Goal: Task Accomplishment & Management: Manage account settings

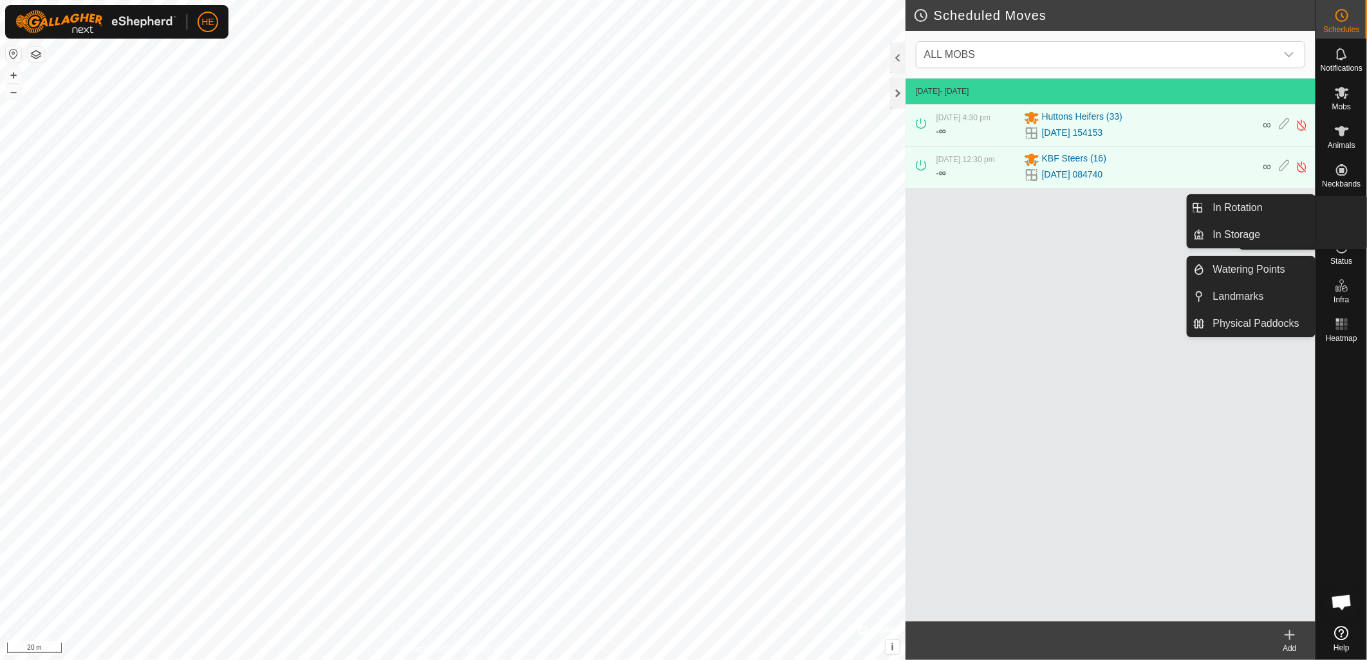
click at [1342, 216] on es-virtualpaddocks-svg-icon at bounding box center [1341, 208] width 23 height 21
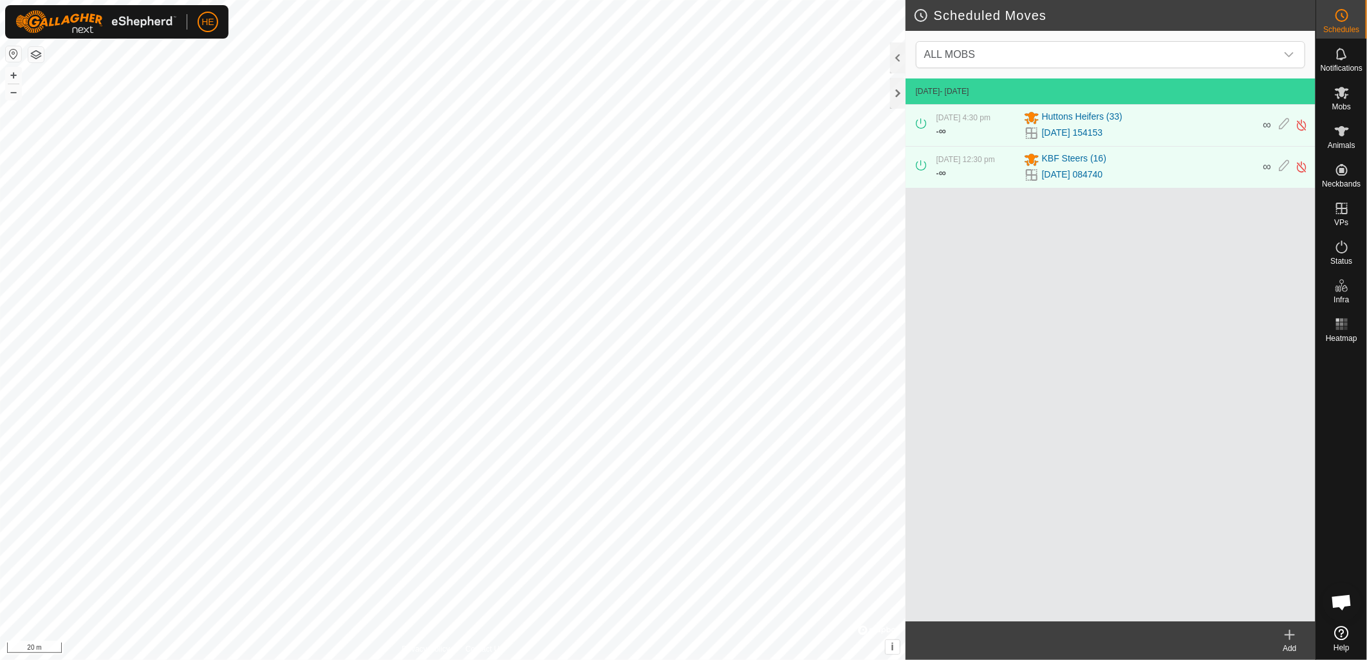
click at [1293, 638] on icon at bounding box center [1289, 634] width 15 height 15
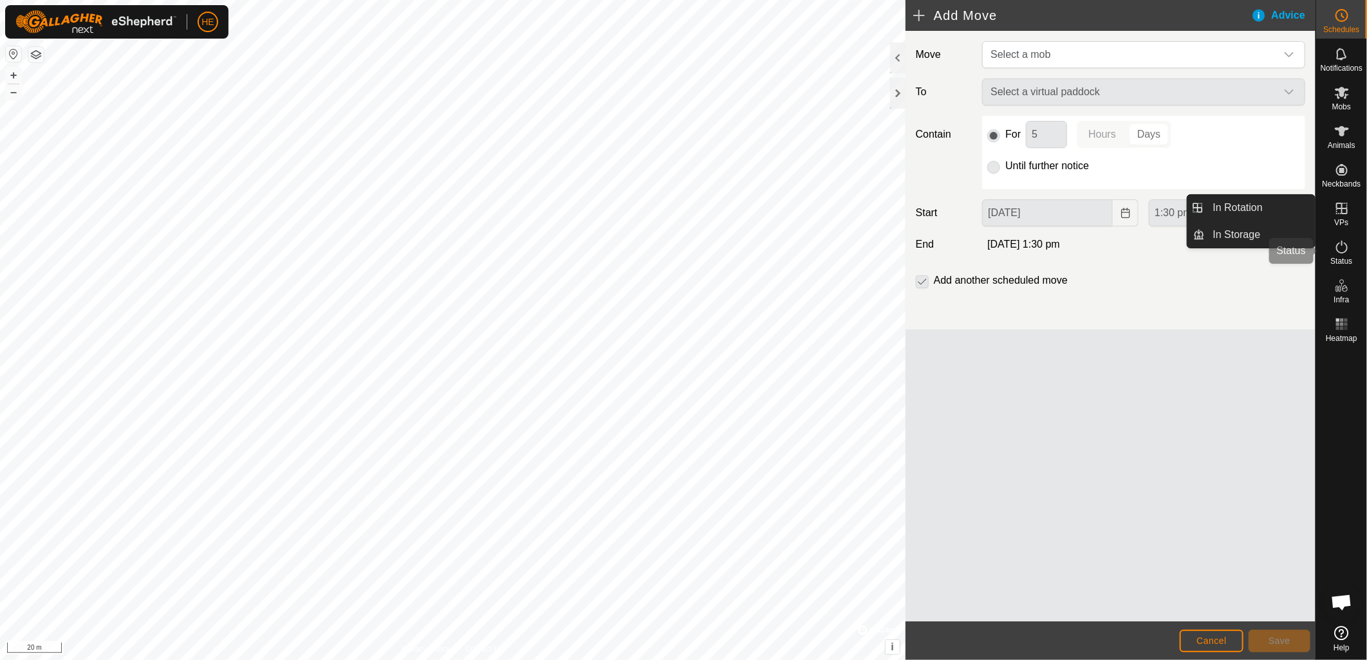
click at [1342, 254] on icon at bounding box center [1341, 246] width 15 height 15
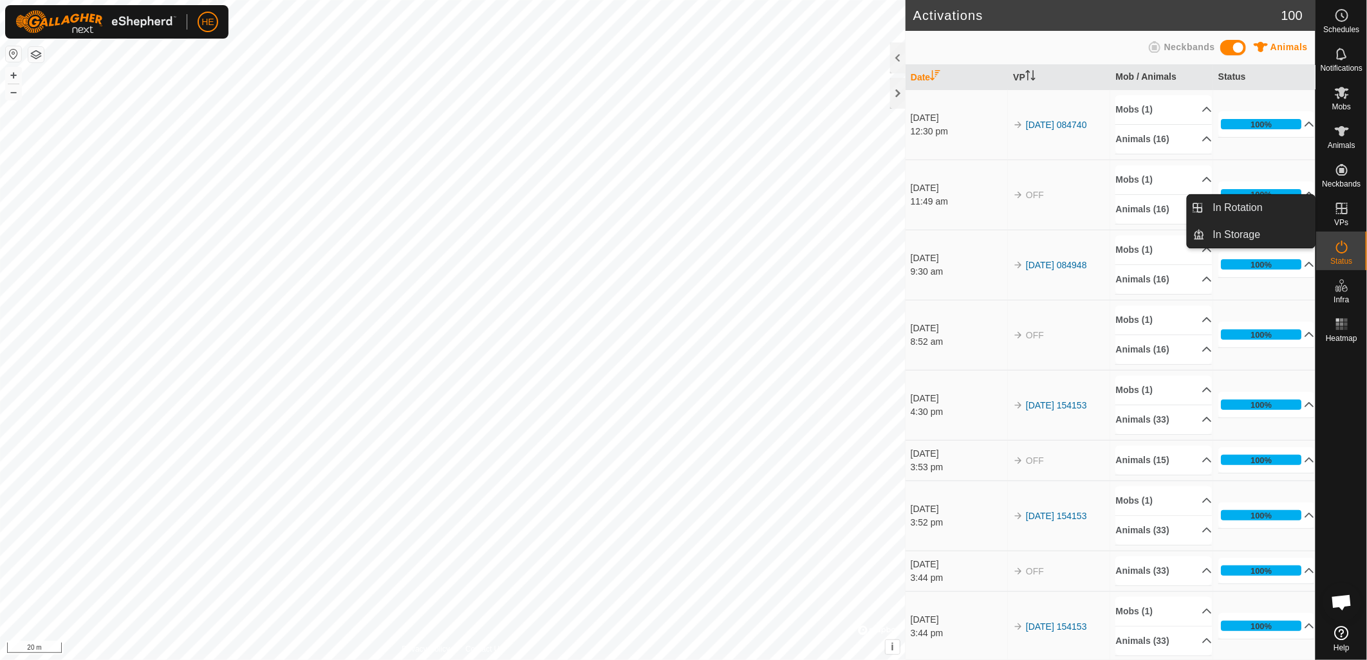
click at [1250, 238] on link "In Storage" at bounding box center [1260, 235] width 110 height 26
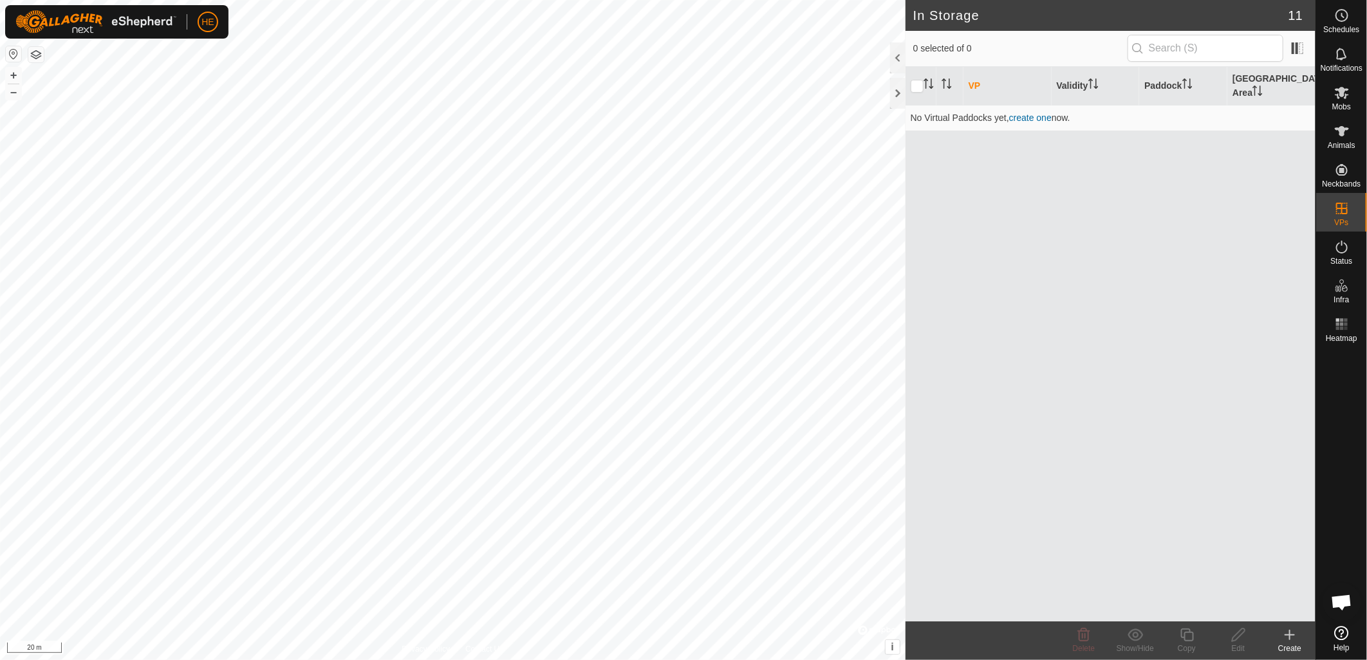
click at [1291, 636] on icon at bounding box center [1289, 634] width 15 height 15
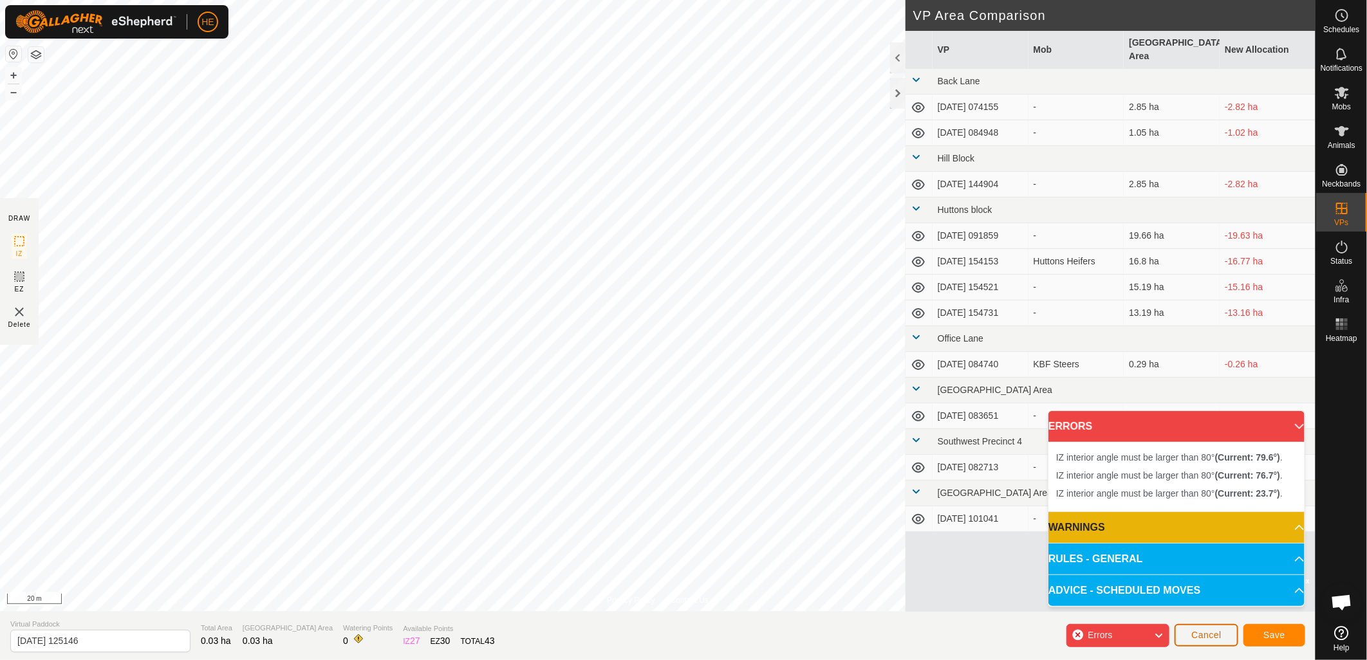
click at [1215, 627] on button "Cancel" at bounding box center [1206, 635] width 64 height 23
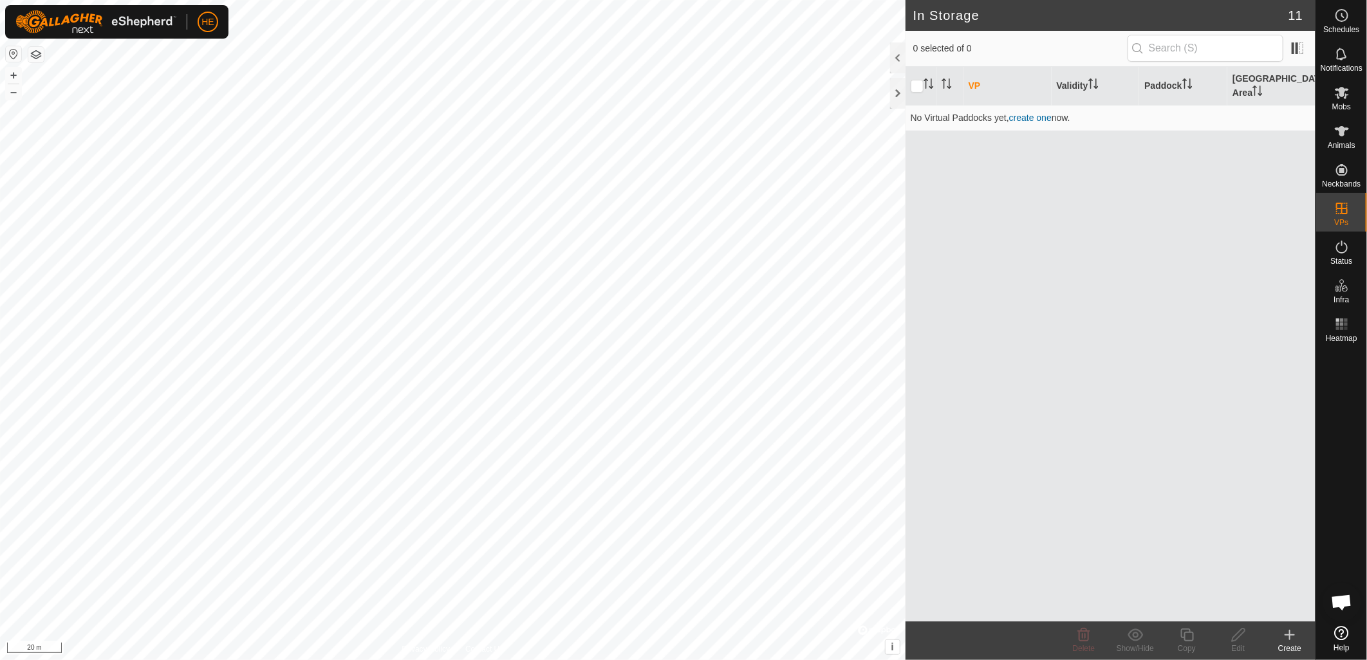
click at [1283, 641] on icon at bounding box center [1289, 634] width 15 height 15
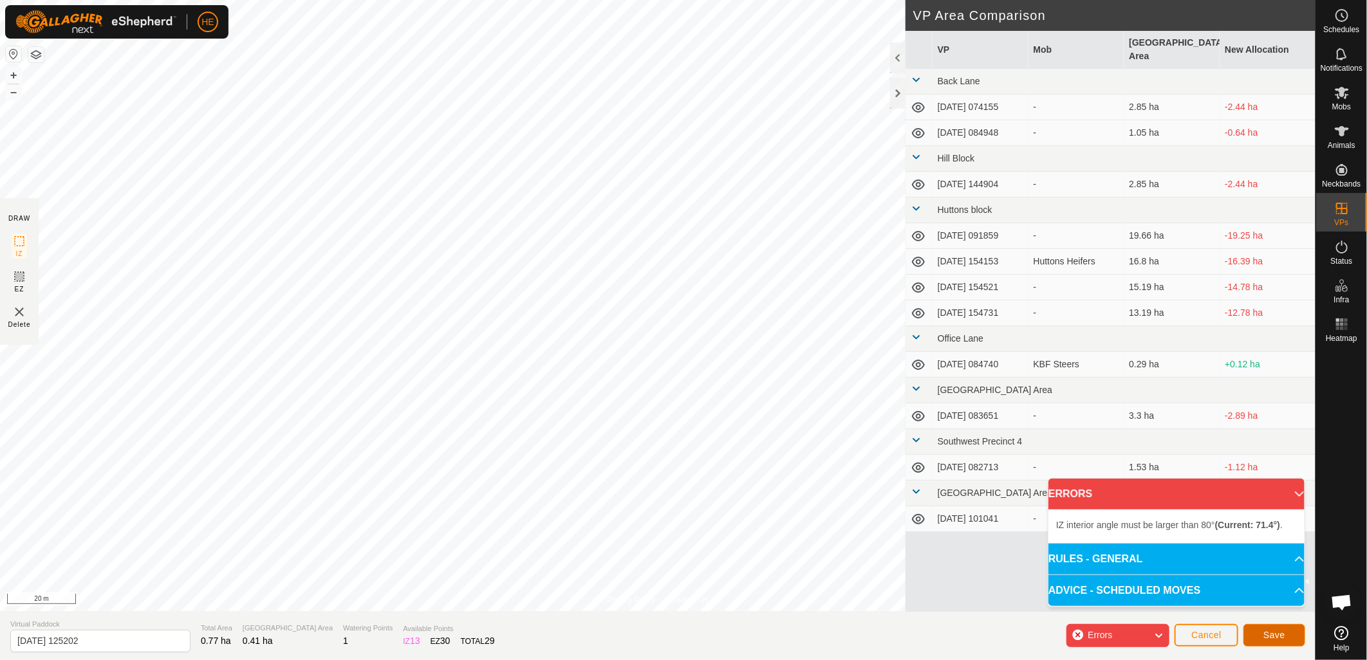
click at [1270, 633] on span "Save" at bounding box center [1274, 635] width 22 height 10
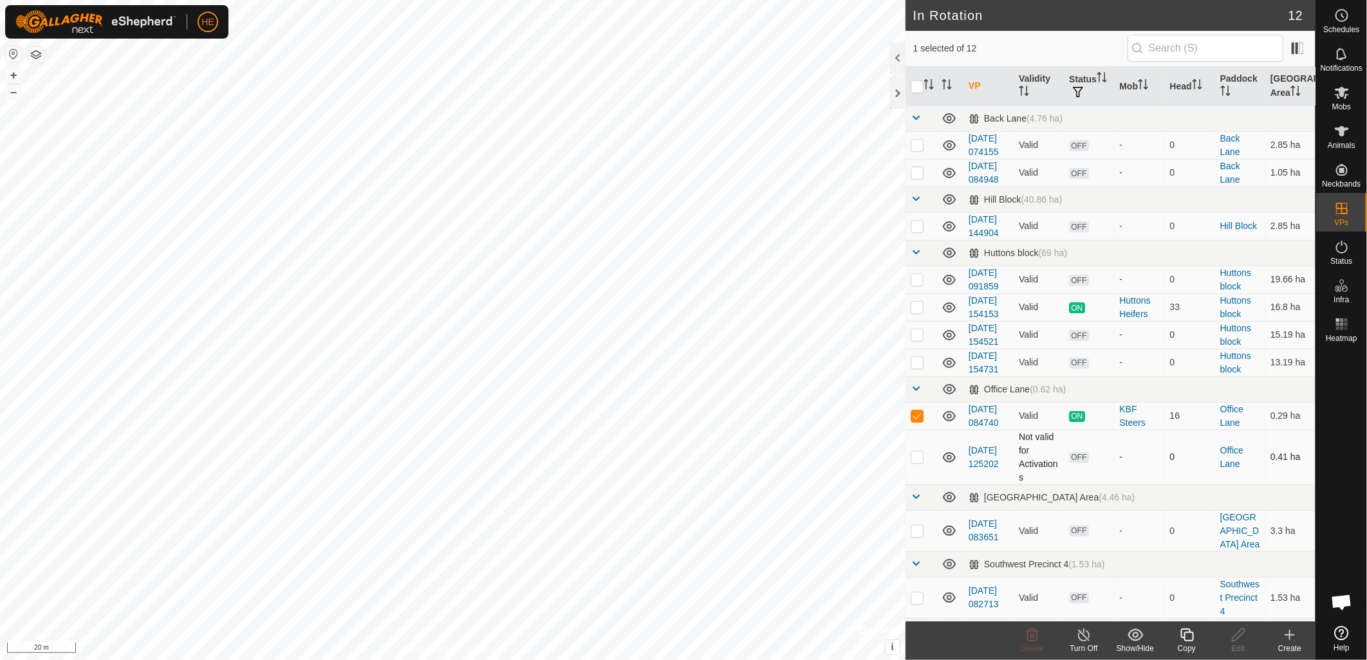
checkbox input "false"
checkbox input "true"
click at [1247, 643] on div "Edit" at bounding box center [1237, 649] width 51 height 12
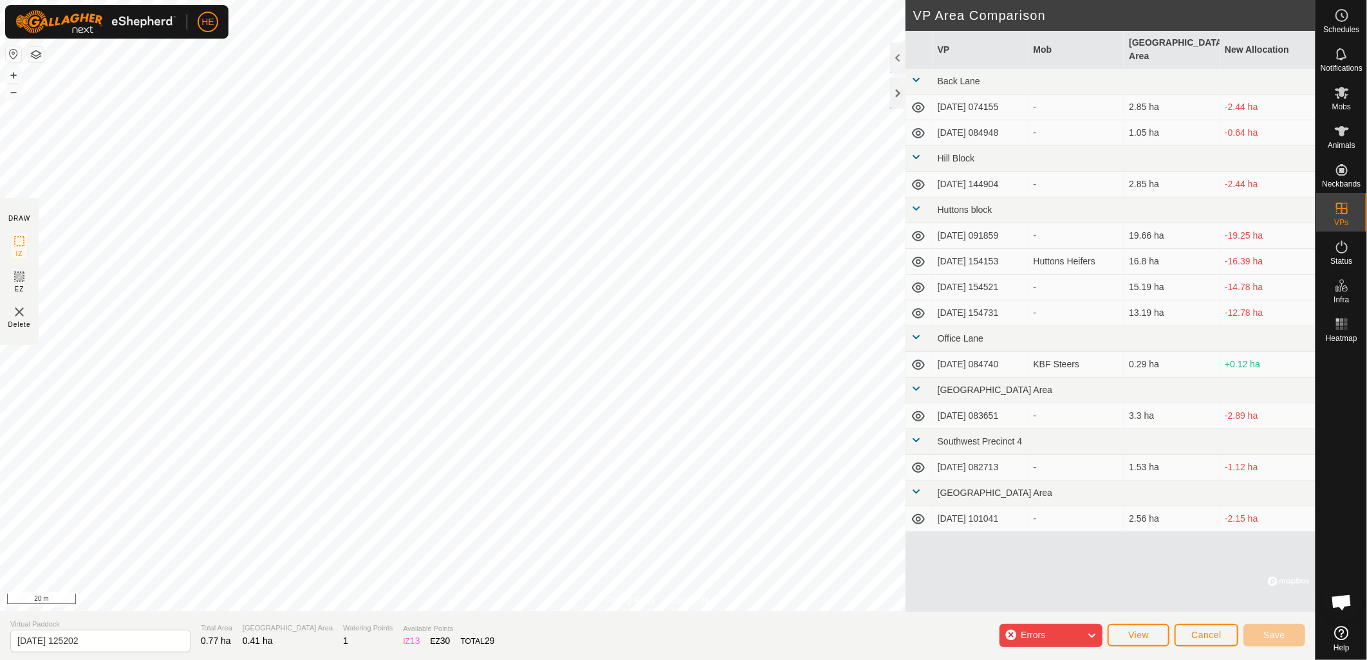
click at [1048, 631] on span "Errors" at bounding box center [1038, 635] width 35 height 17
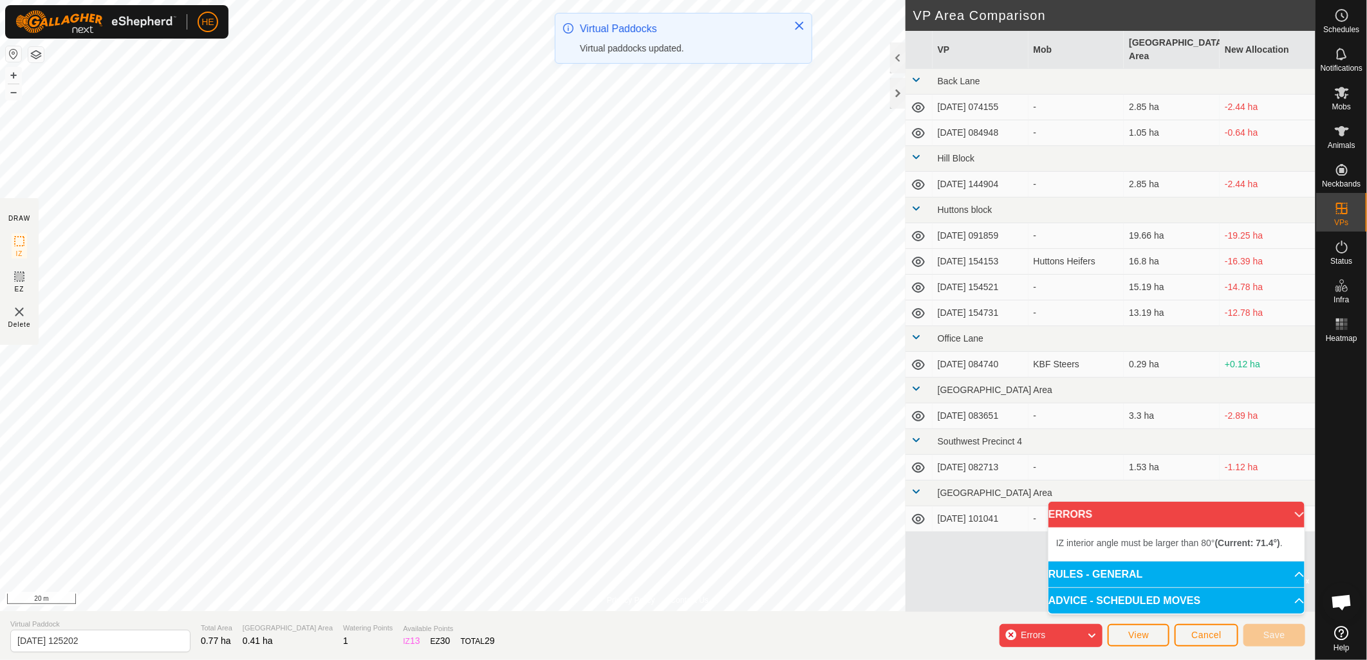
click at [1028, 445] on div "Privacy Policy Contact Us 12 2891422222 KBF Steers 2025-09-05 084740 + – ⇧ i © …" at bounding box center [657, 330] width 1315 height 660
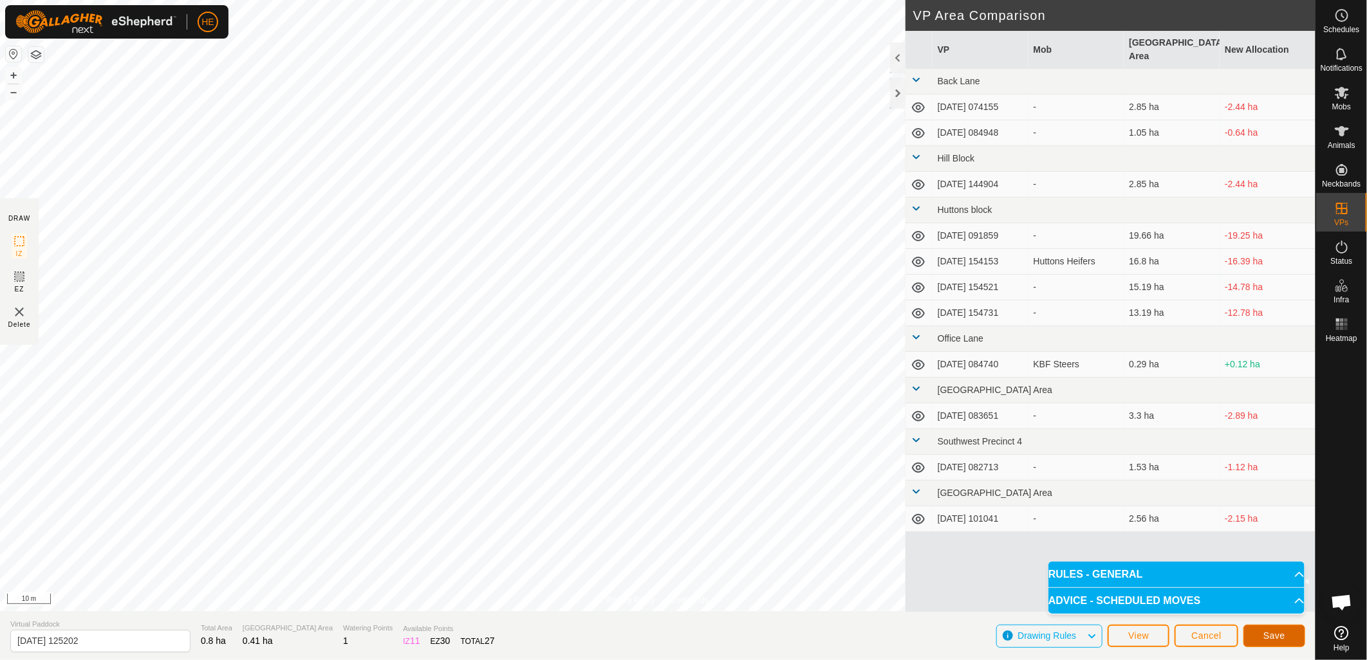
click at [1291, 640] on button "Save" at bounding box center [1274, 636] width 62 height 23
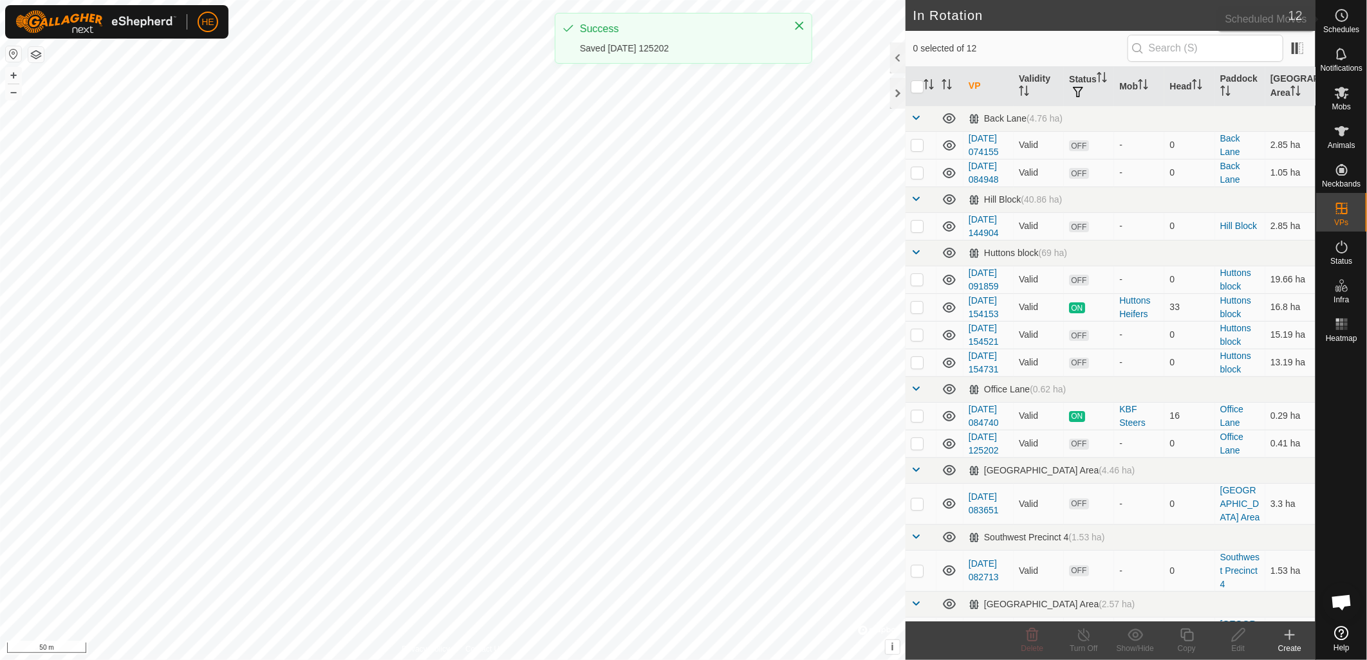
click at [1350, 26] on span "Schedules" at bounding box center [1341, 30] width 36 height 8
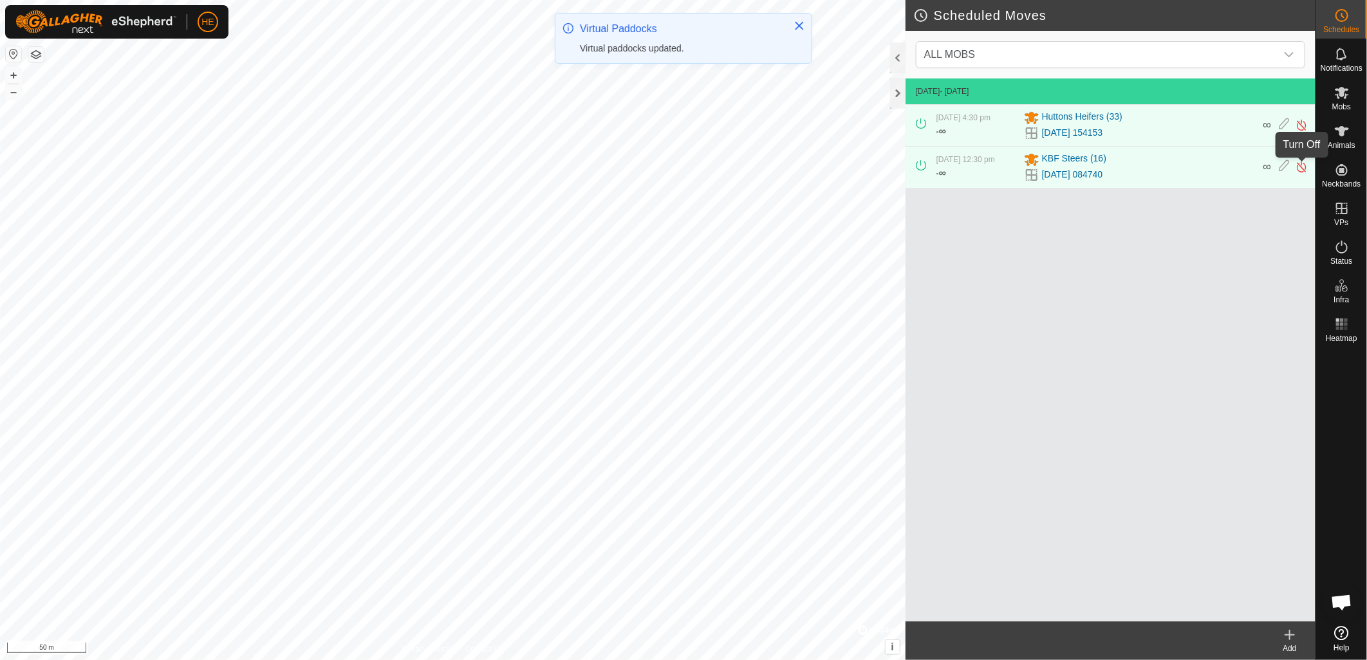
click at [1299, 166] on img at bounding box center [1301, 167] width 12 height 14
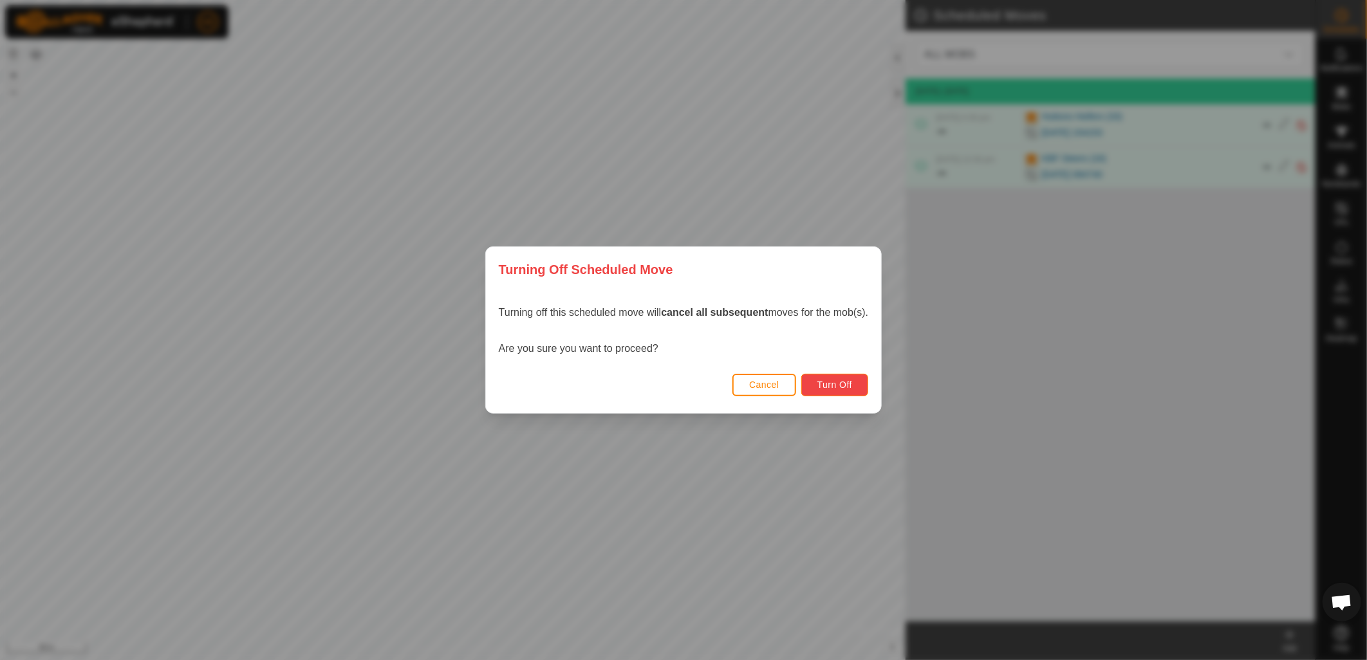
click at [856, 382] on button "Turn Off" at bounding box center [835, 385] width 68 height 23
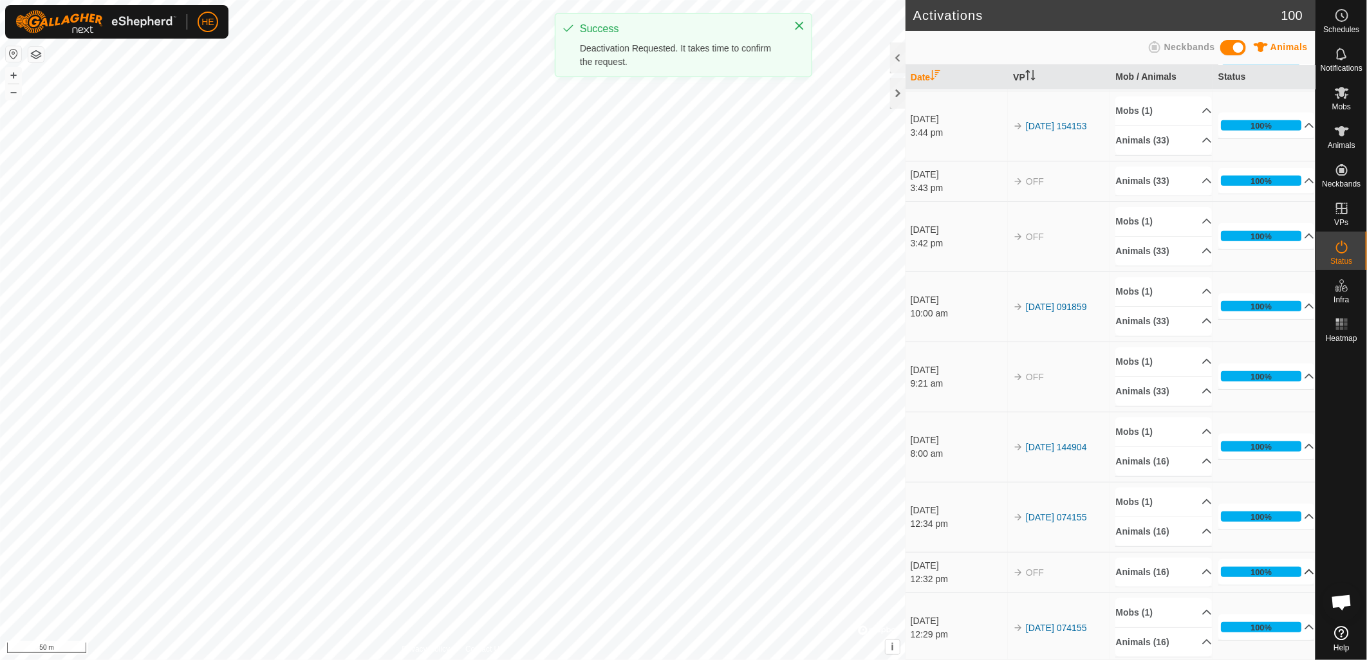
scroll to position [571, 0]
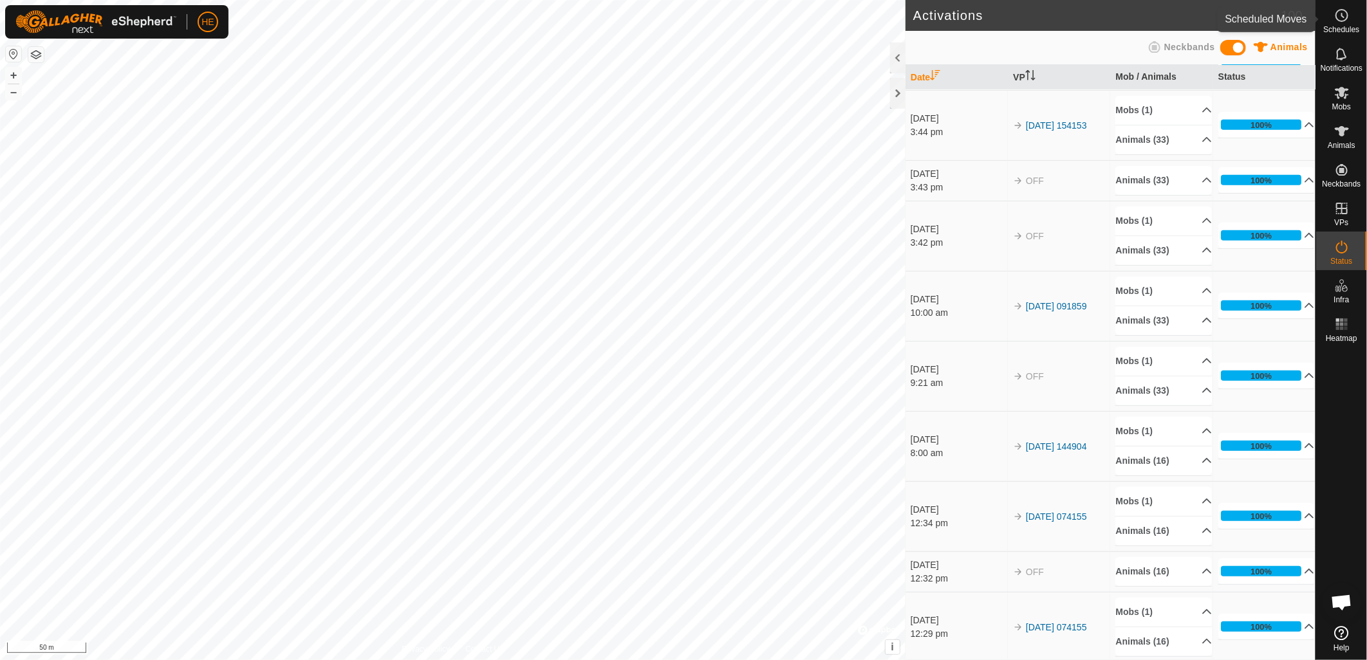
click at [1342, 14] on icon at bounding box center [1341, 15] width 15 height 15
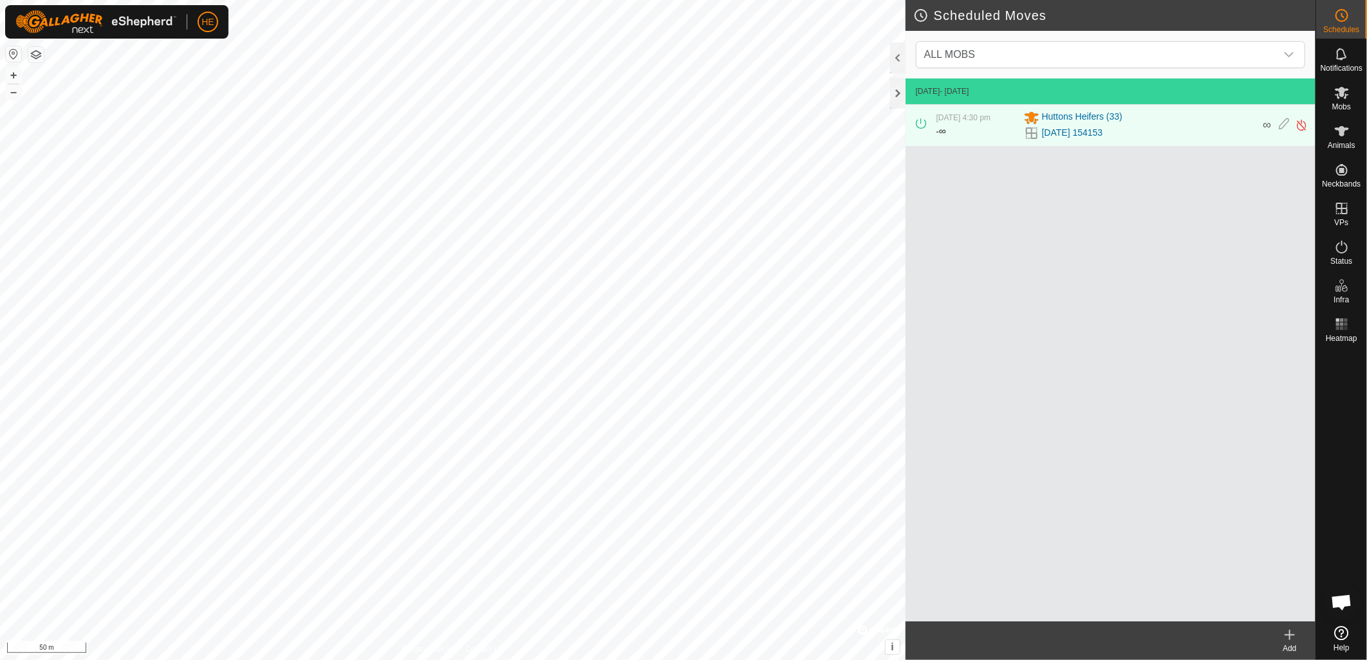
click at [1284, 634] on icon at bounding box center [1289, 634] width 15 height 15
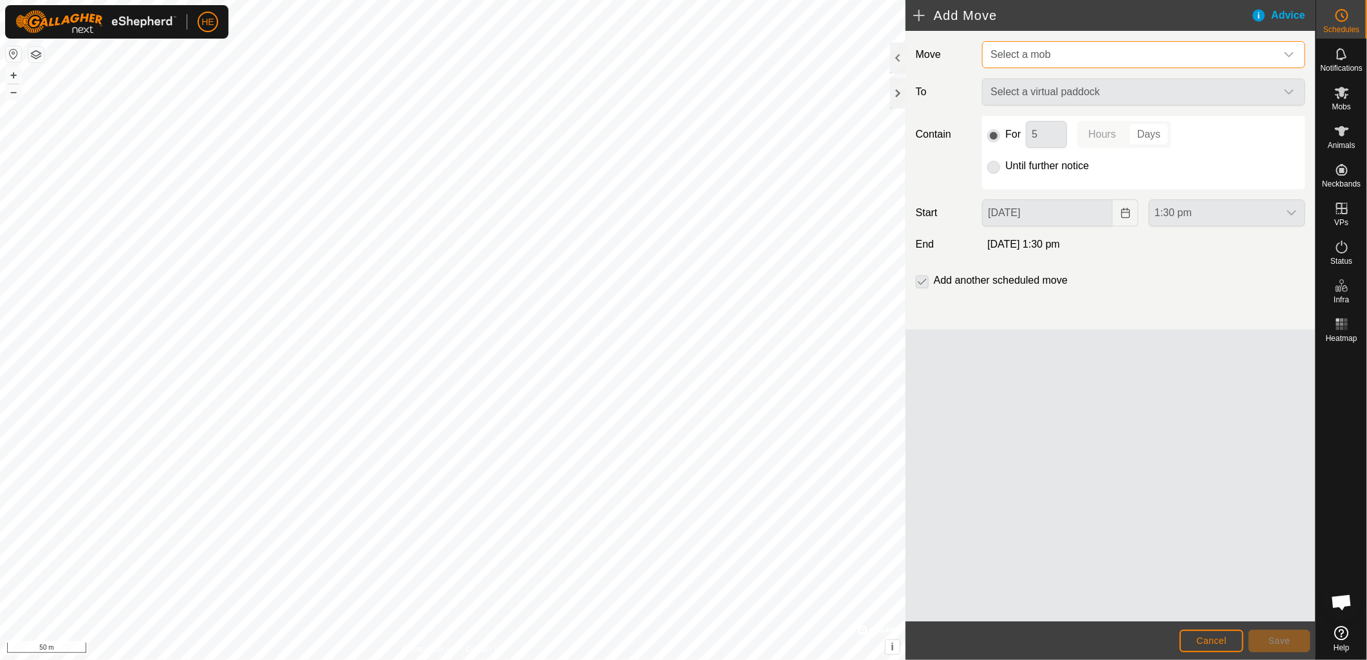
click at [1028, 59] on span "Select a mob" at bounding box center [1020, 54] width 60 height 11
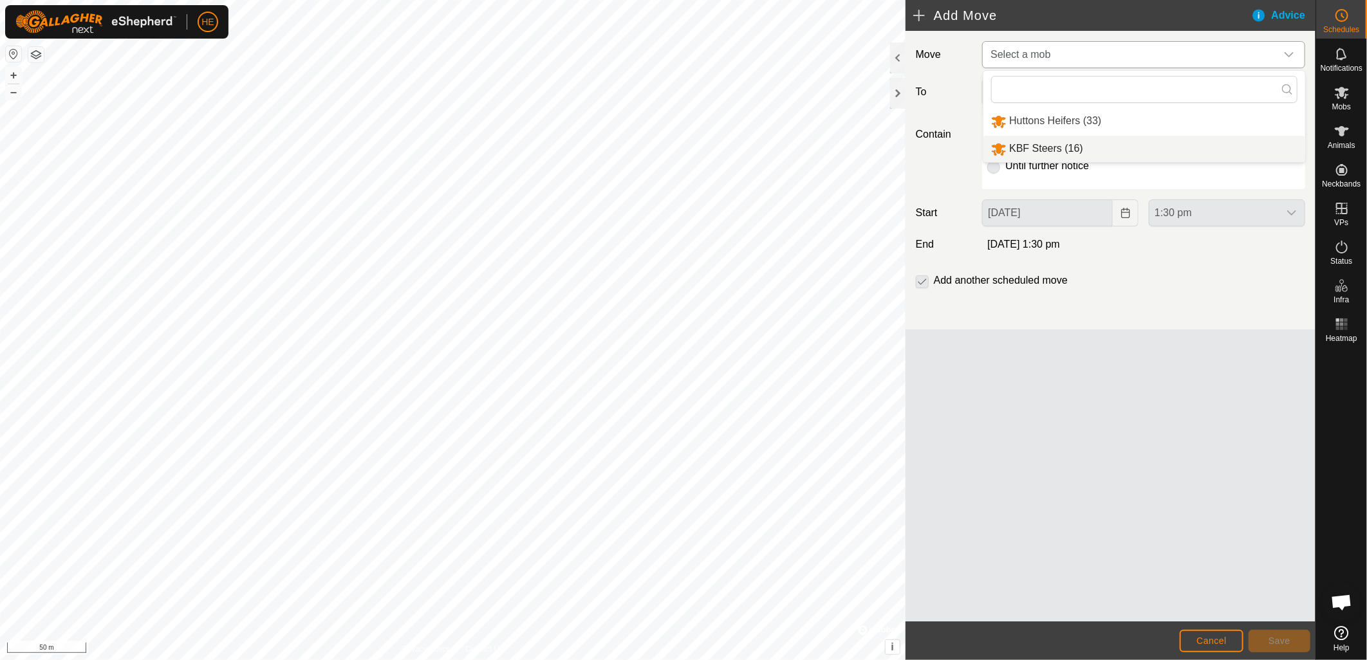
click at [1039, 147] on li "KBF Steers (16)" at bounding box center [1144, 149] width 322 height 26
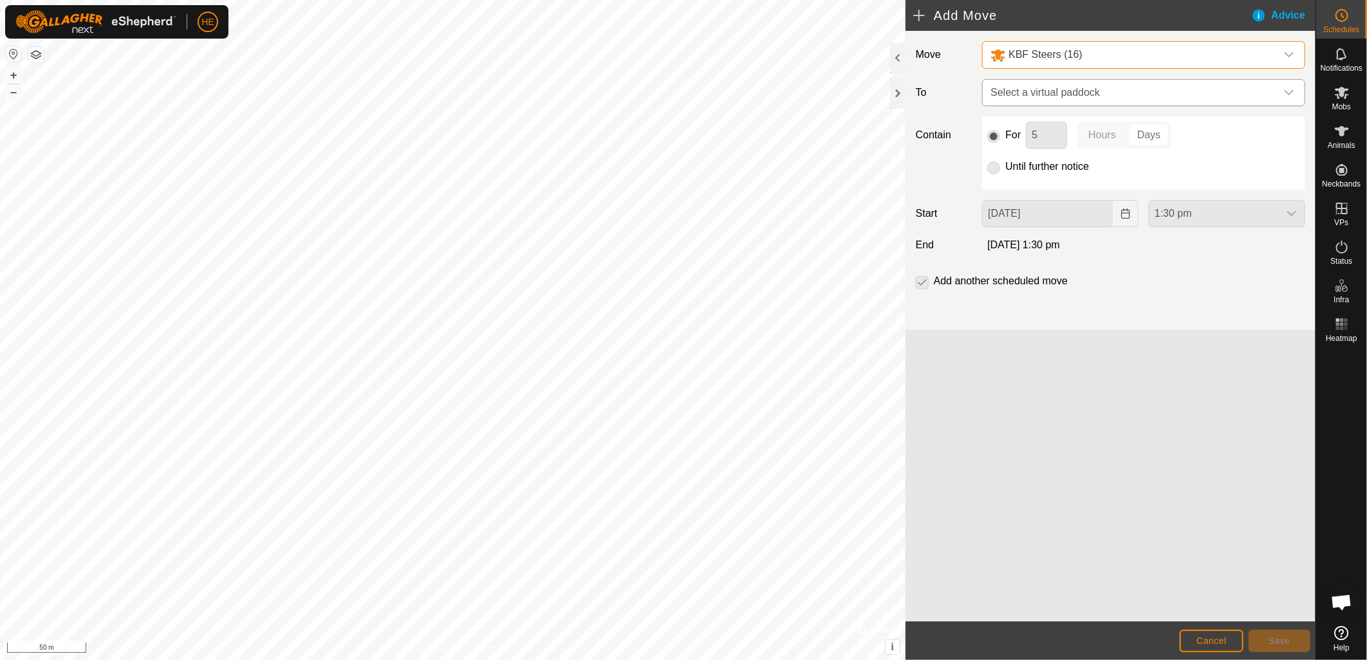
click at [1058, 97] on span "Select a virtual paddock" at bounding box center [1130, 93] width 291 height 26
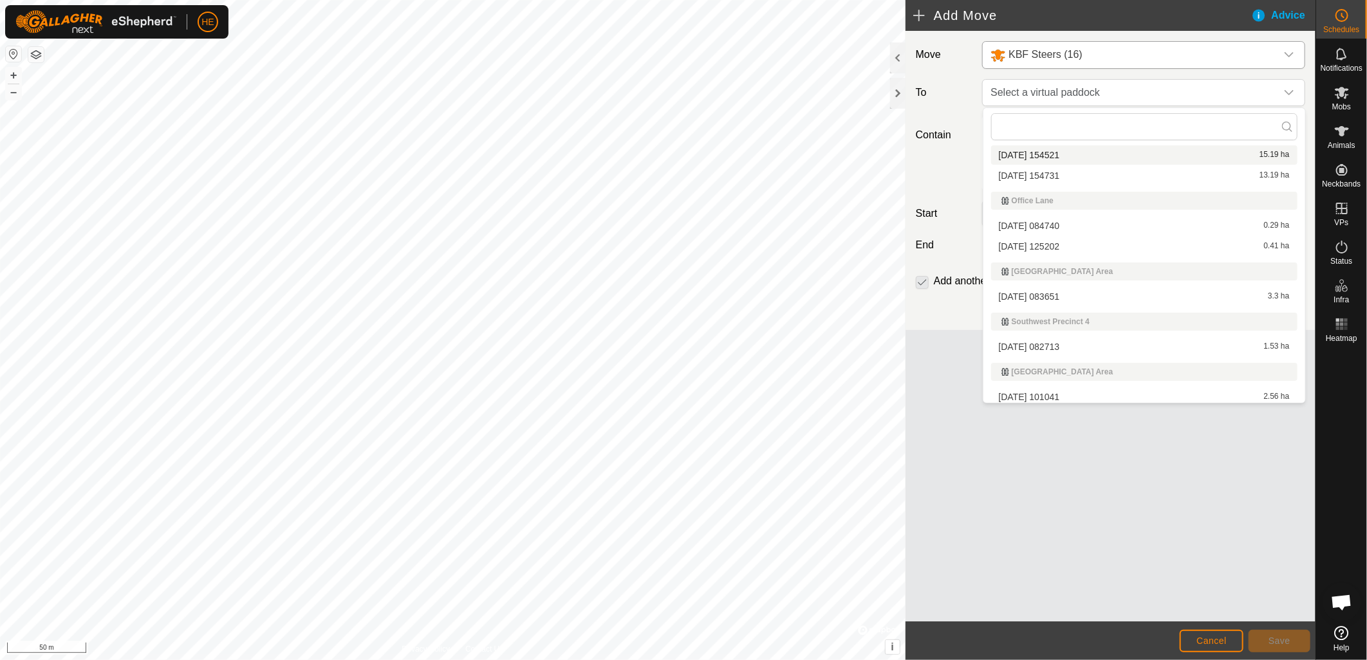
scroll to position [195, 0]
click at [1039, 241] on li "2025-09-05 125202 0.41 ha" at bounding box center [1144, 243] width 306 height 19
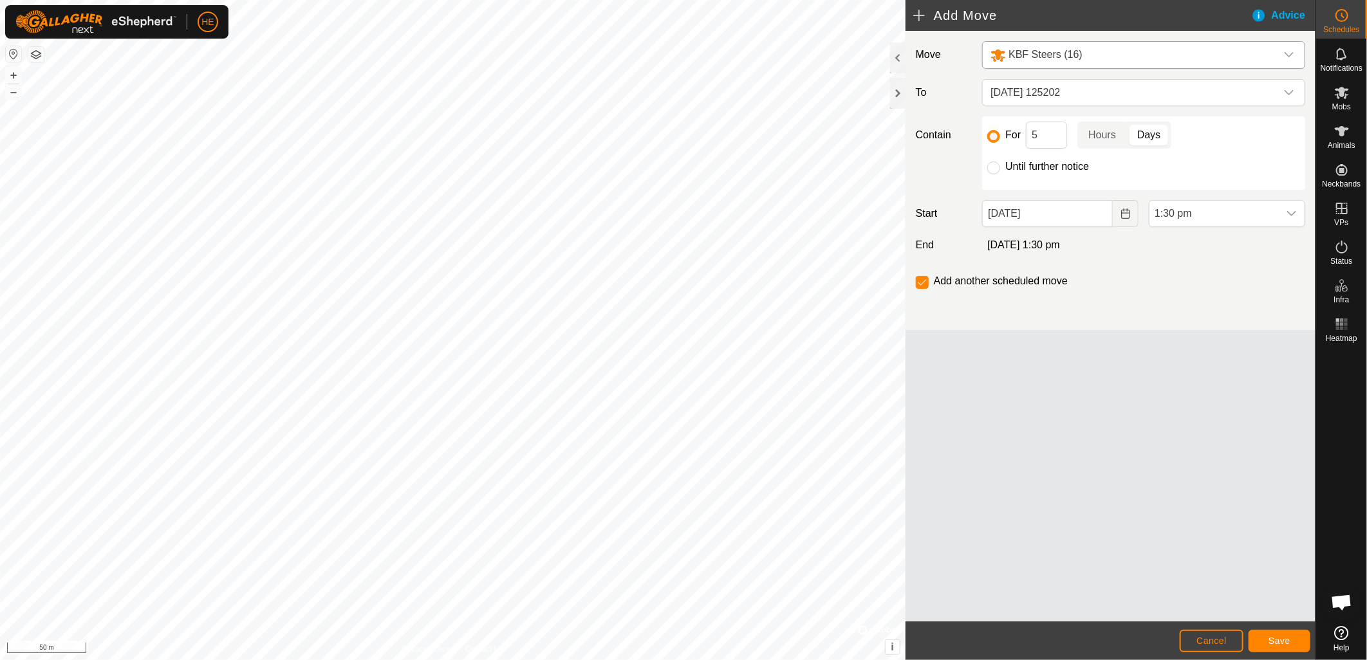
drag, startPoint x: 1003, startPoint y: 170, endPoint x: 1032, endPoint y: 180, distance: 31.3
click at [1003, 171] on div "Until further notice" at bounding box center [1143, 166] width 313 height 15
click at [988, 166] on input "Until further notice" at bounding box center [993, 168] width 13 height 13
radio input "true"
checkbox input "false"
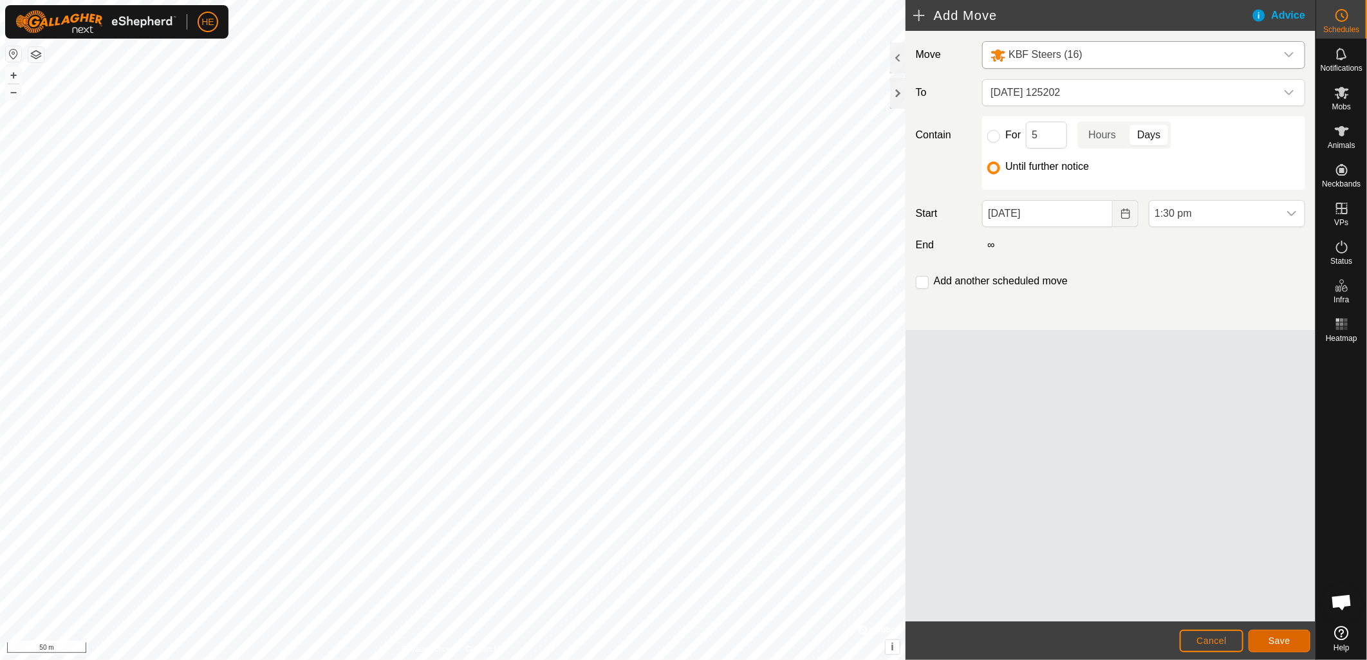
click at [1278, 645] on span "Save" at bounding box center [1279, 641] width 22 height 10
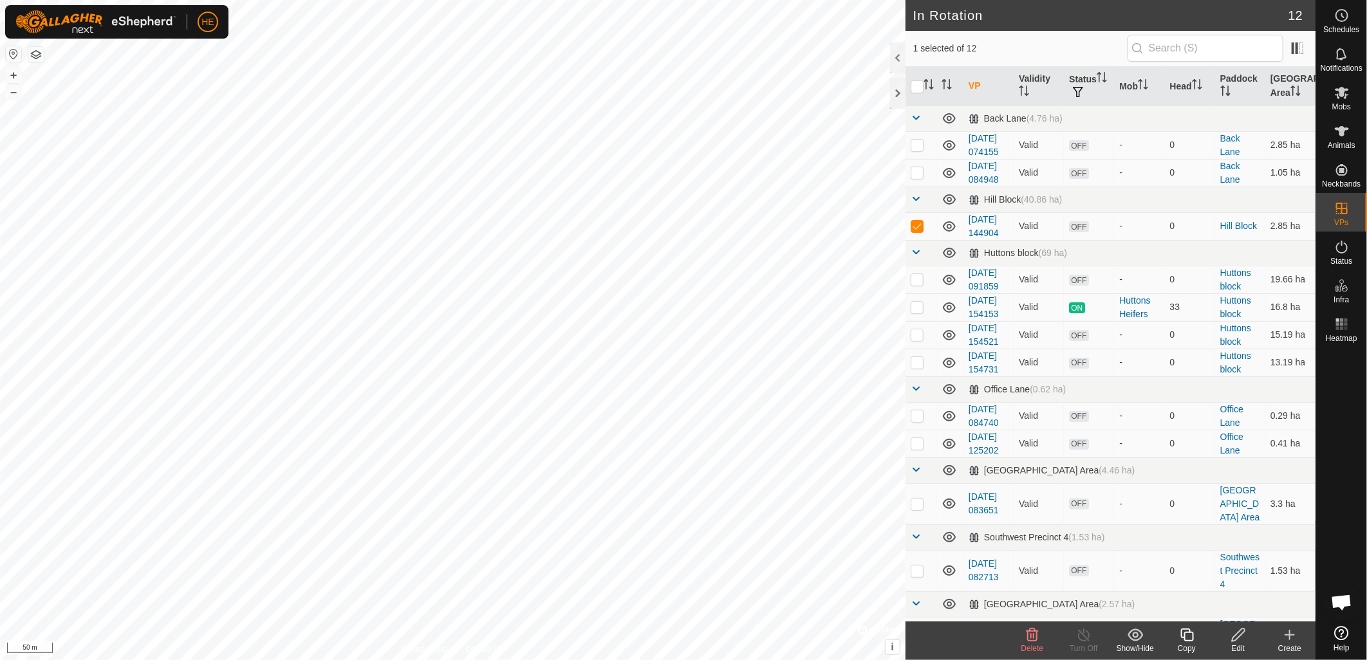
click at [1037, 639] on icon at bounding box center [1032, 635] width 12 height 13
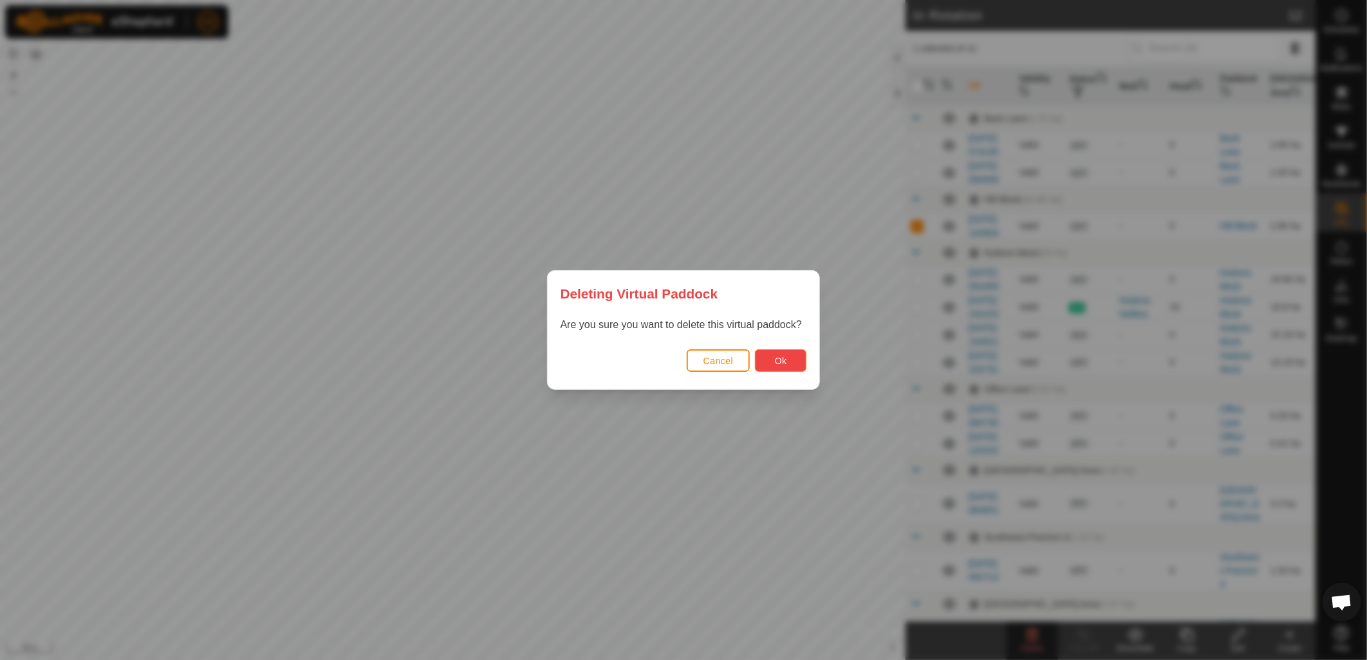
click at [792, 358] on button "Ok" at bounding box center [780, 360] width 51 height 23
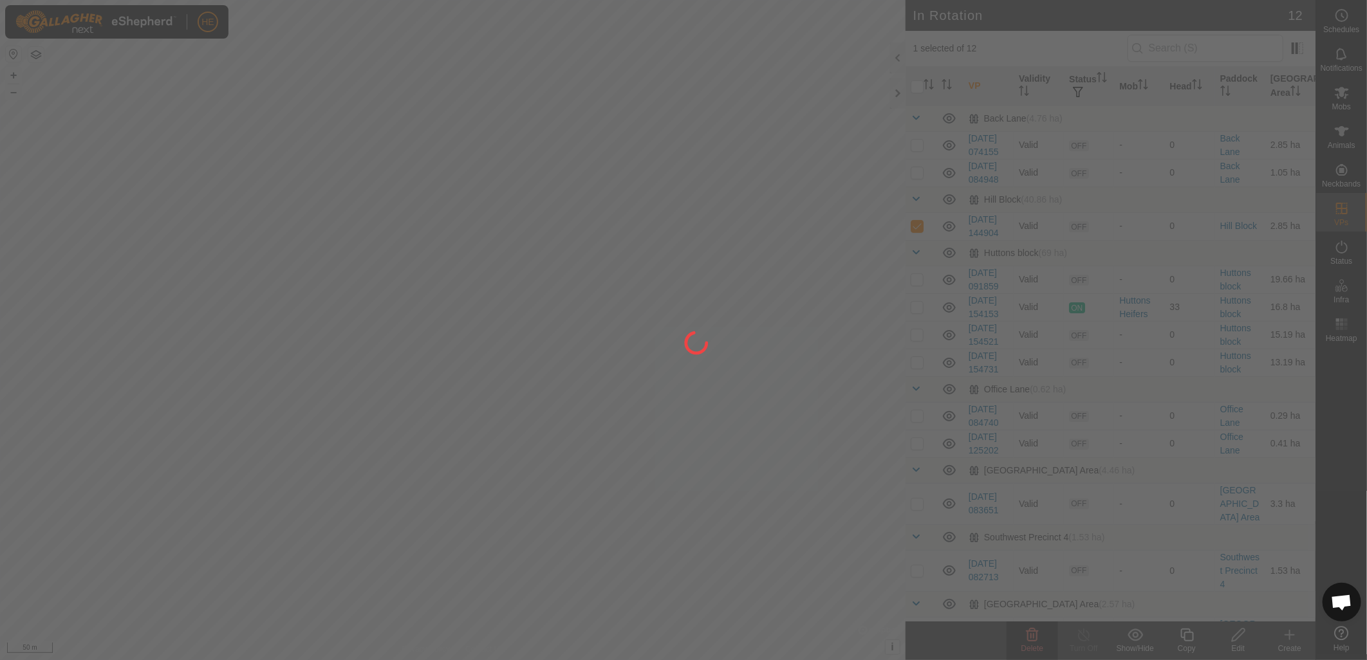
checkbox input "false"
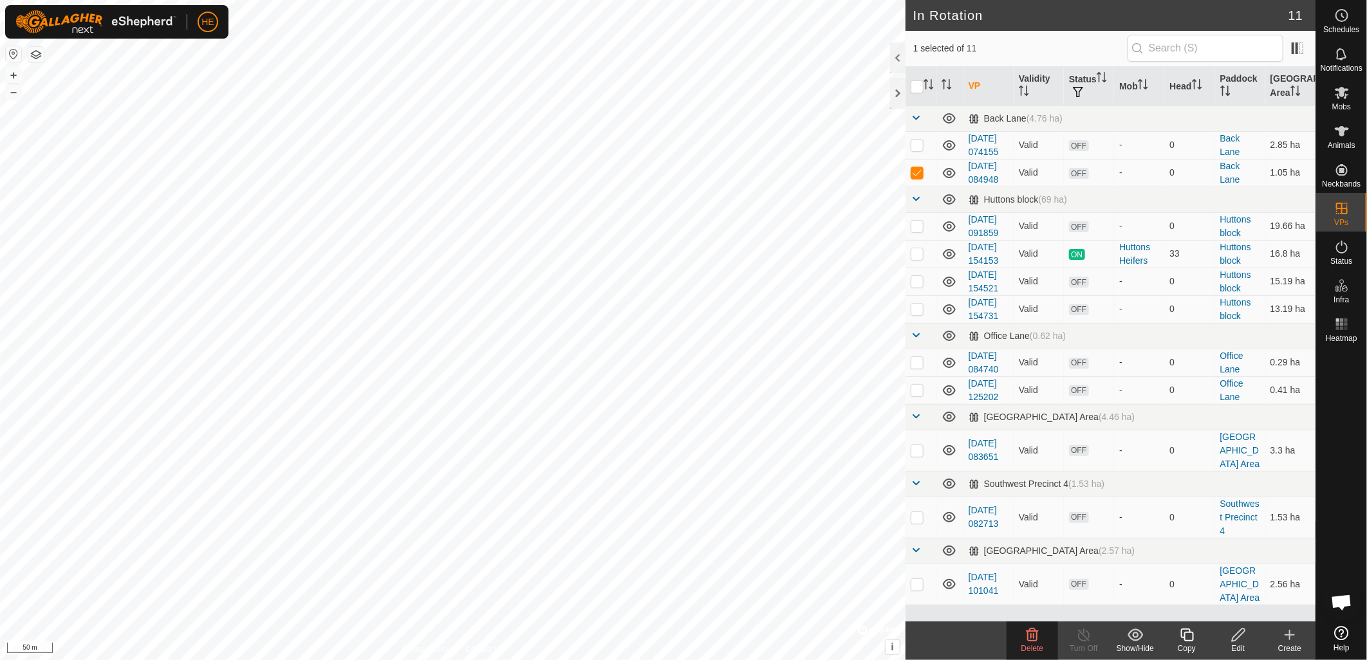
click at [1039, 644] on span "Delete" at bounding box center [1032, 648] width 23 height 9
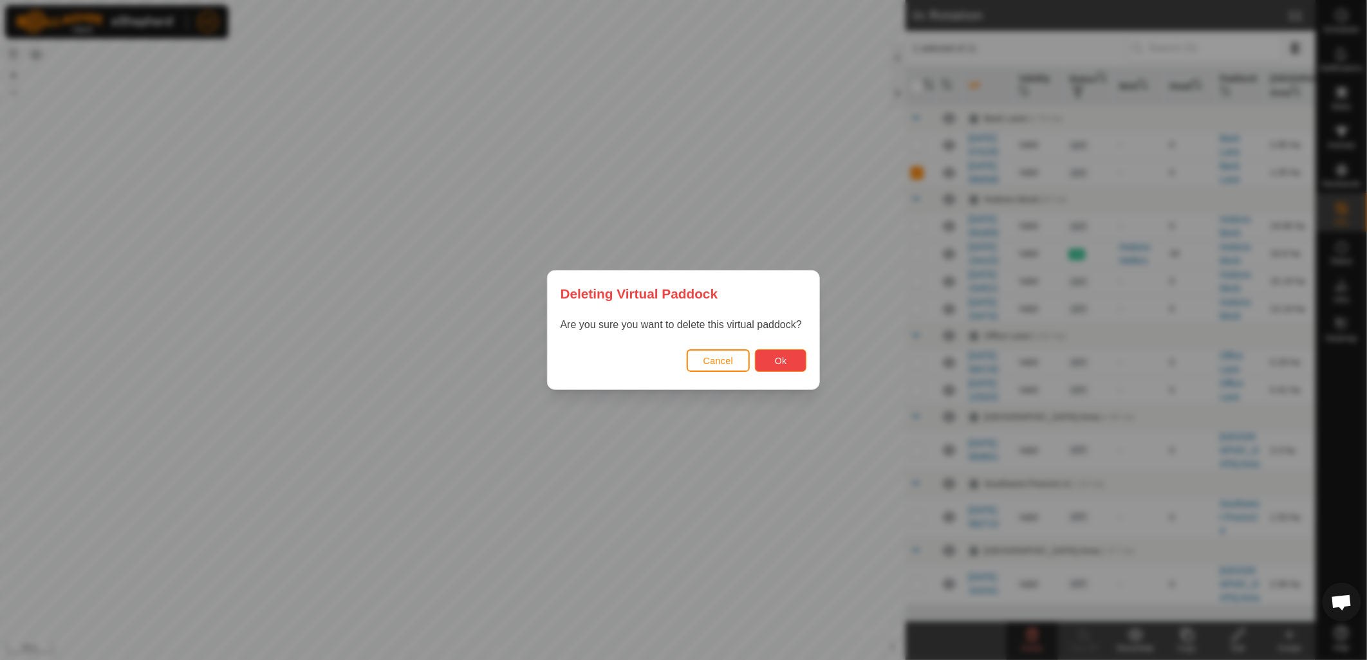
click at [775, 365] on span "Ok" at bounding box center [781, 361] width 12 height 10
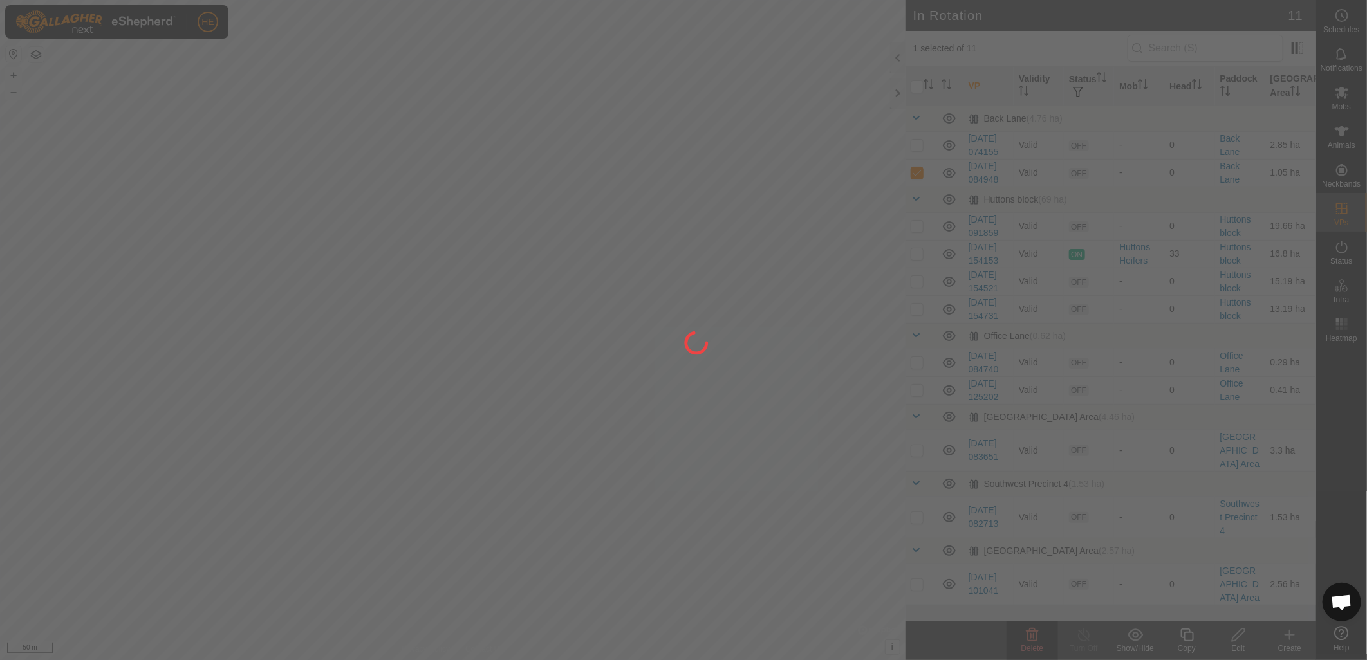
checkbox input "false"
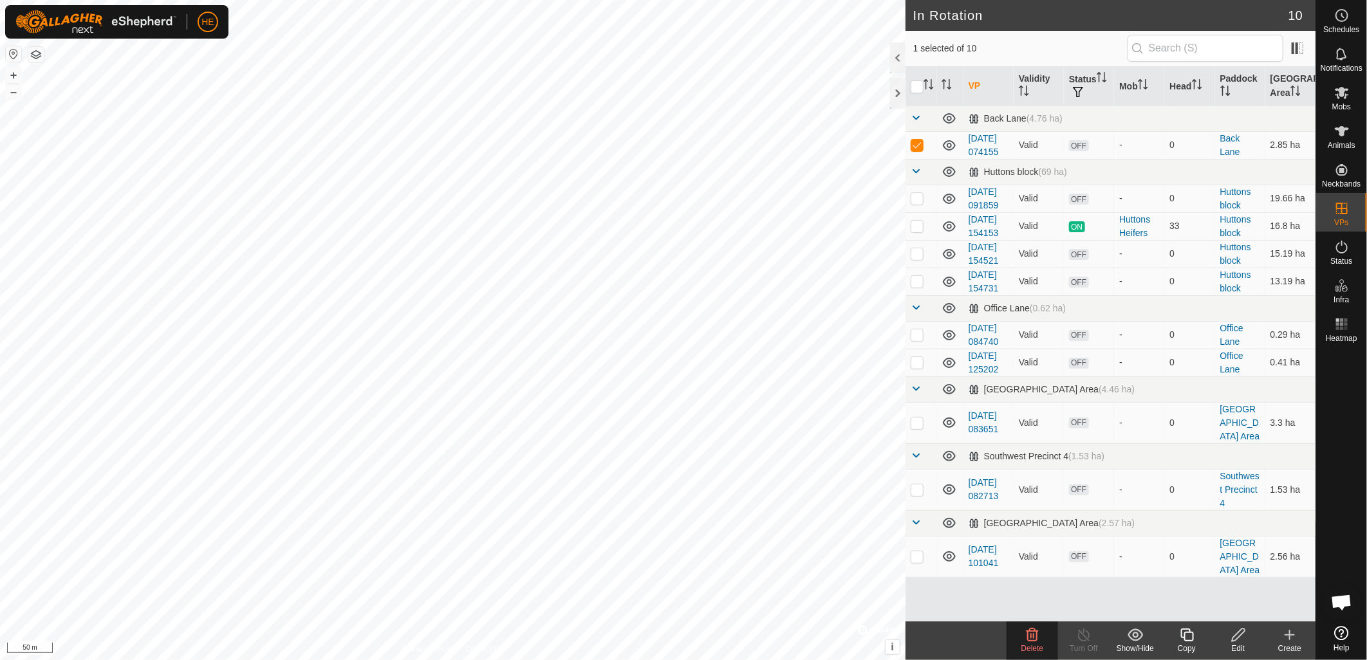
click at [1028, 647] on span "Delete" at bounding box center [1032, 648] width 23 height 9
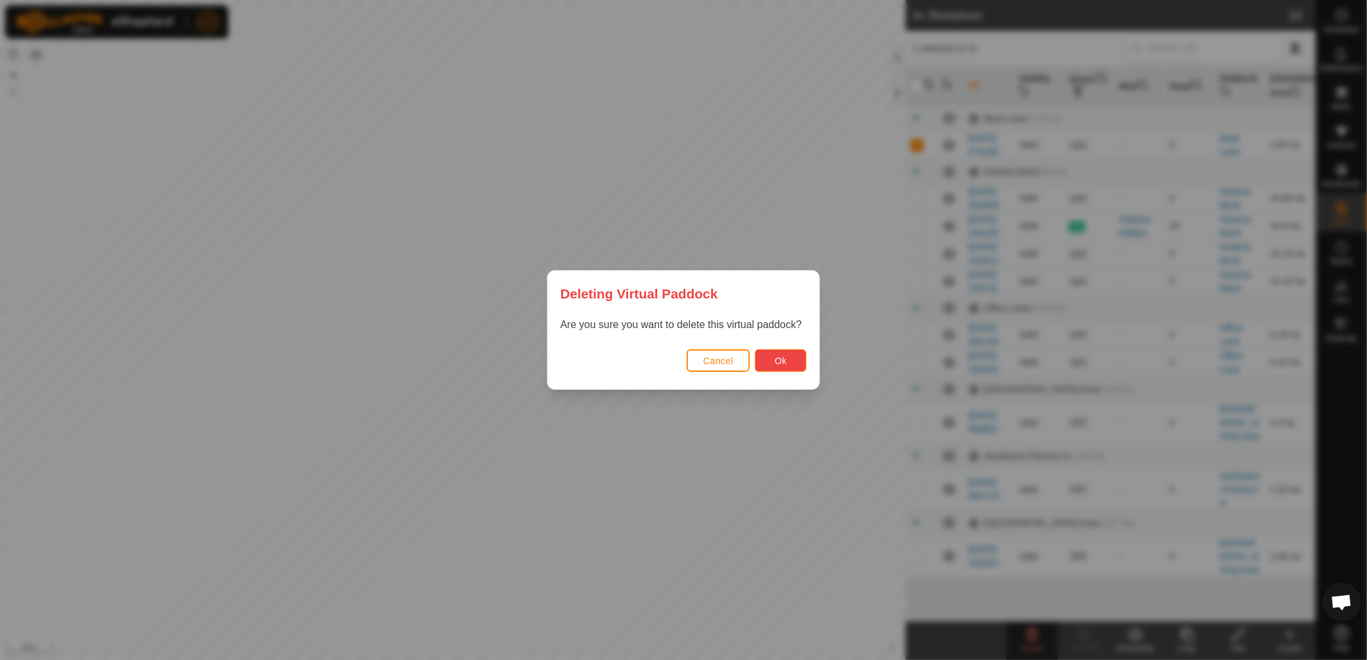
click at [788, 368] on button "Ok" at bounding box center [780, 360] width 51 height 23
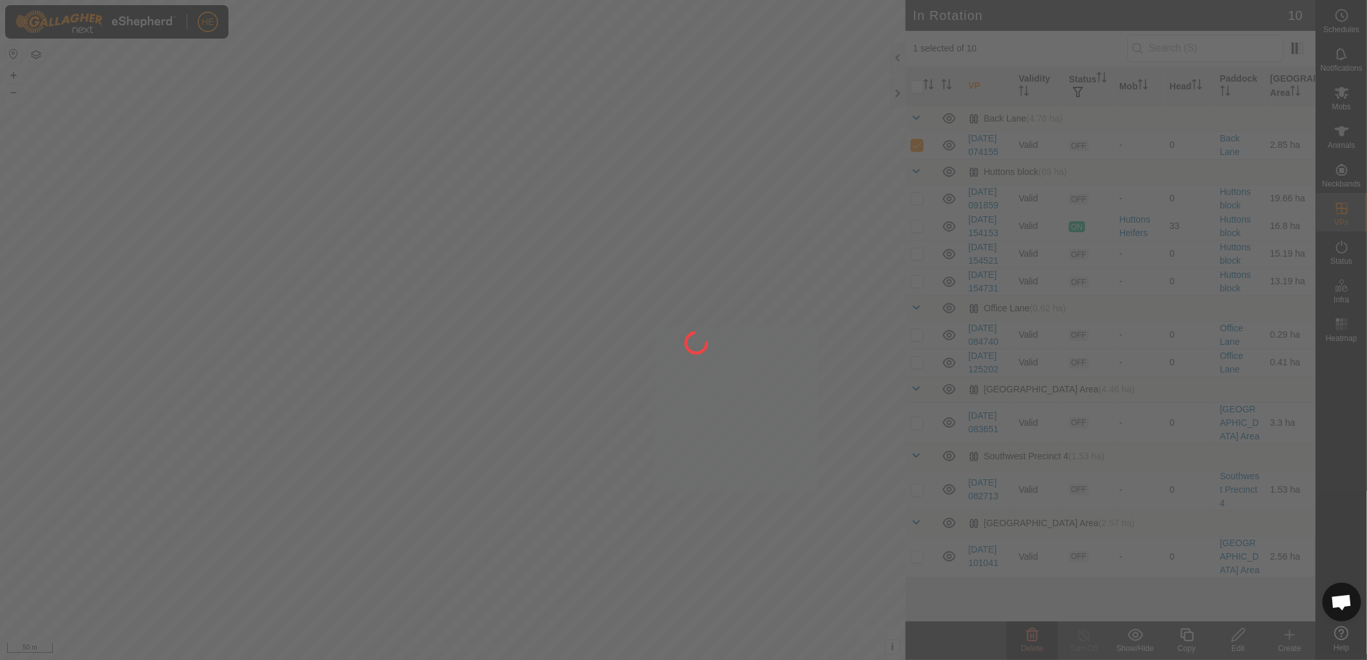
checkbox input "false"
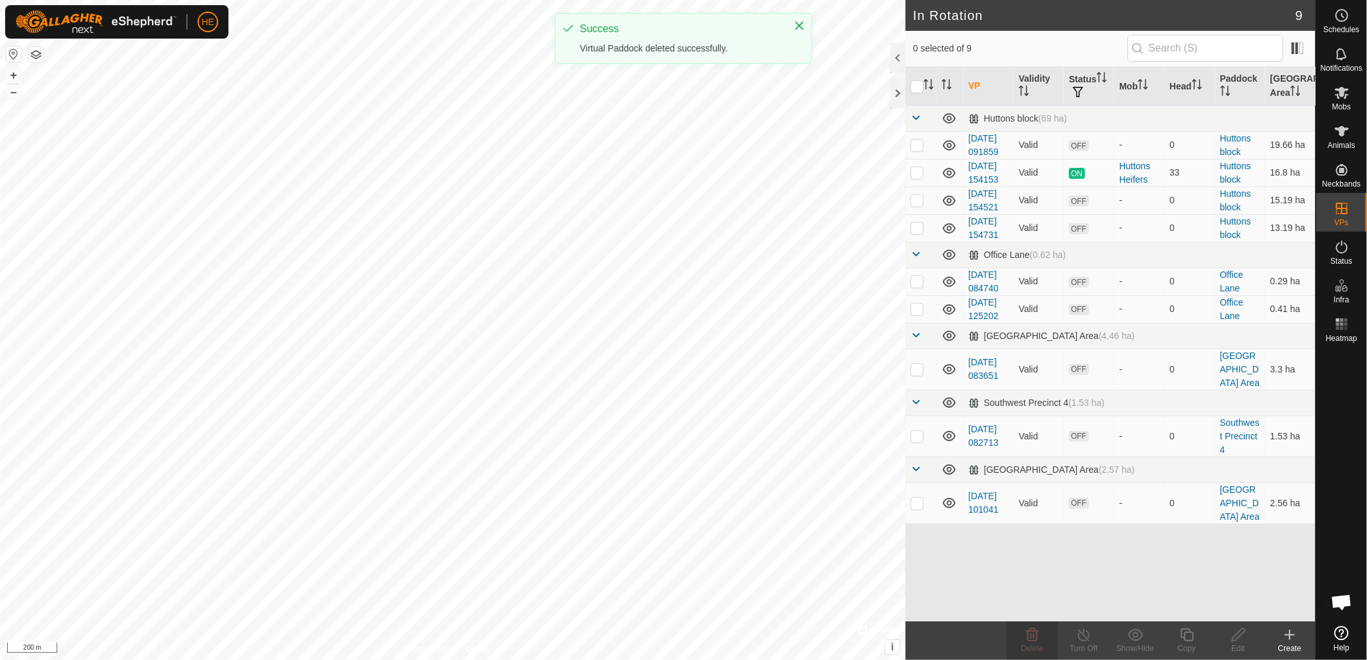
checkbox input "true"
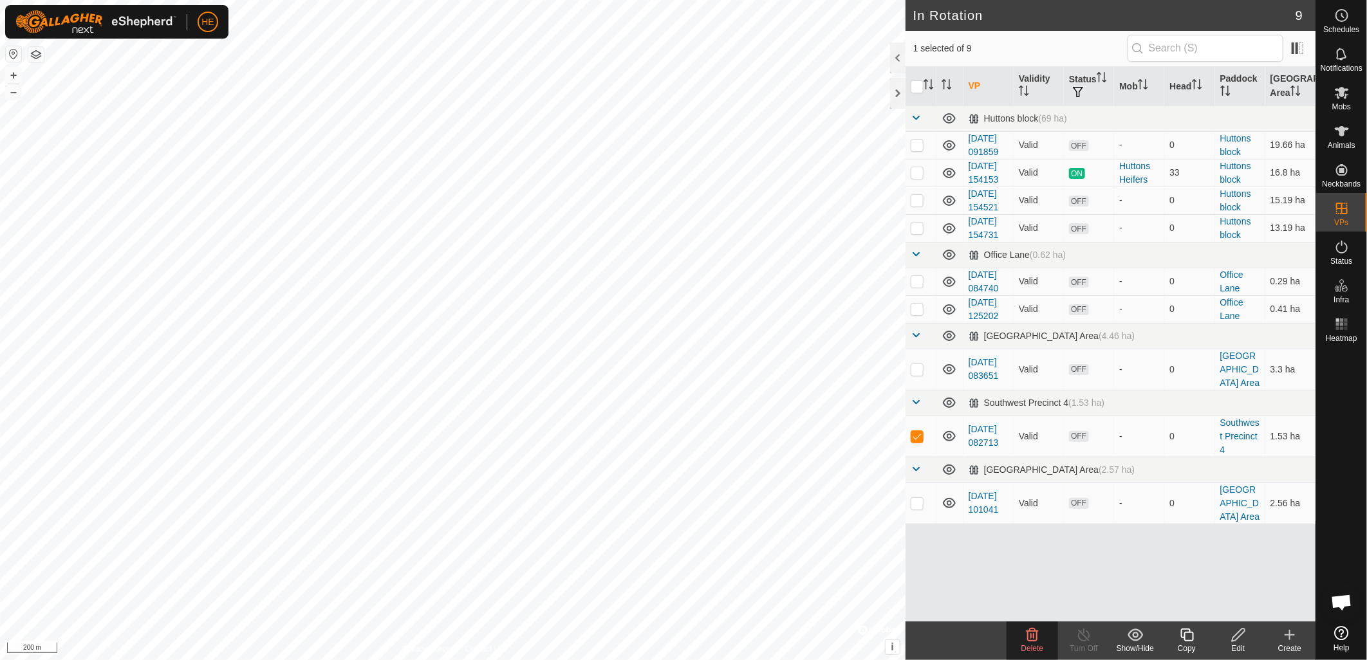
click at [1039, 644] on span "Delete" at bounding box center [1032, 648] width 23 height 9
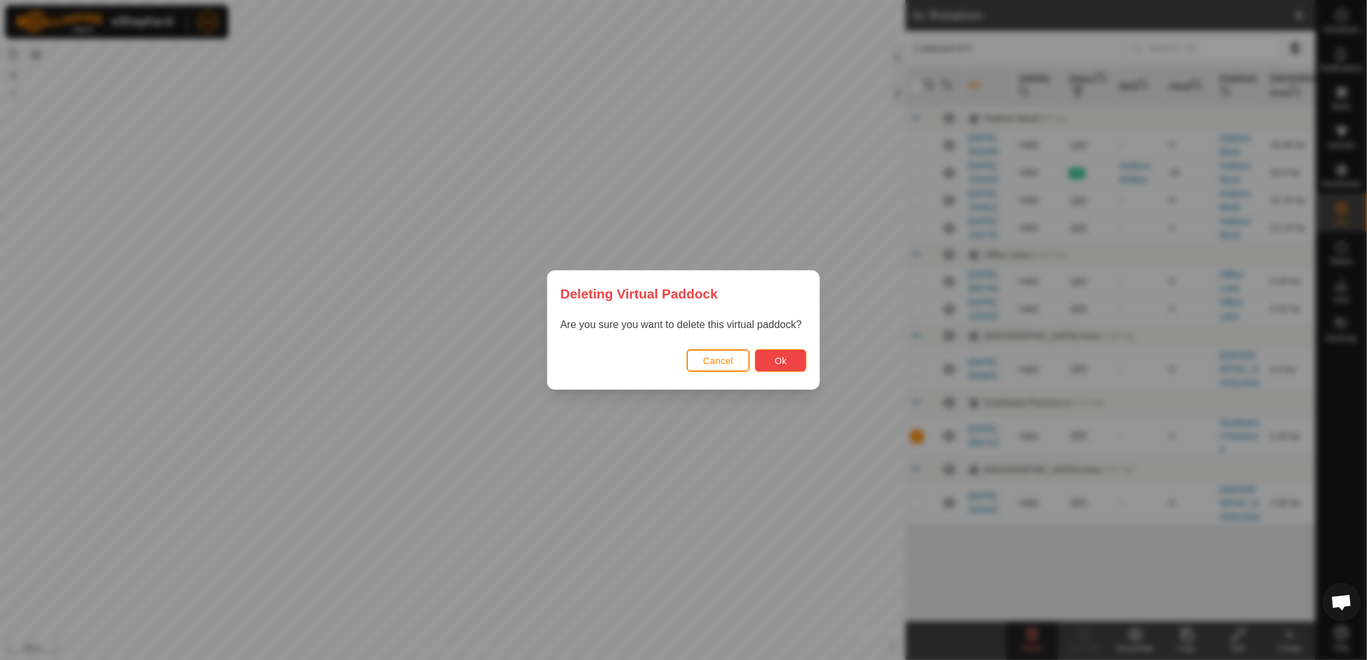
click at [788, 368] on button "Ok" at bounding box center [780, 360] width 51 height 23
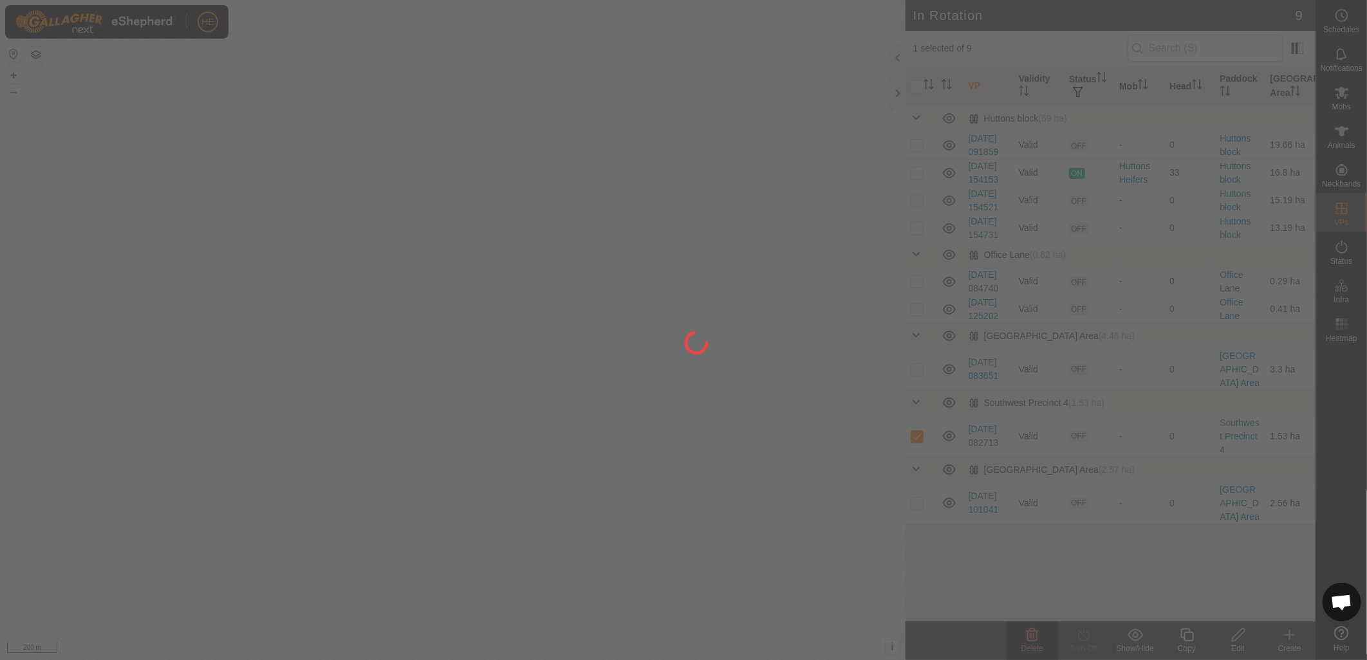
checkbox input "false"
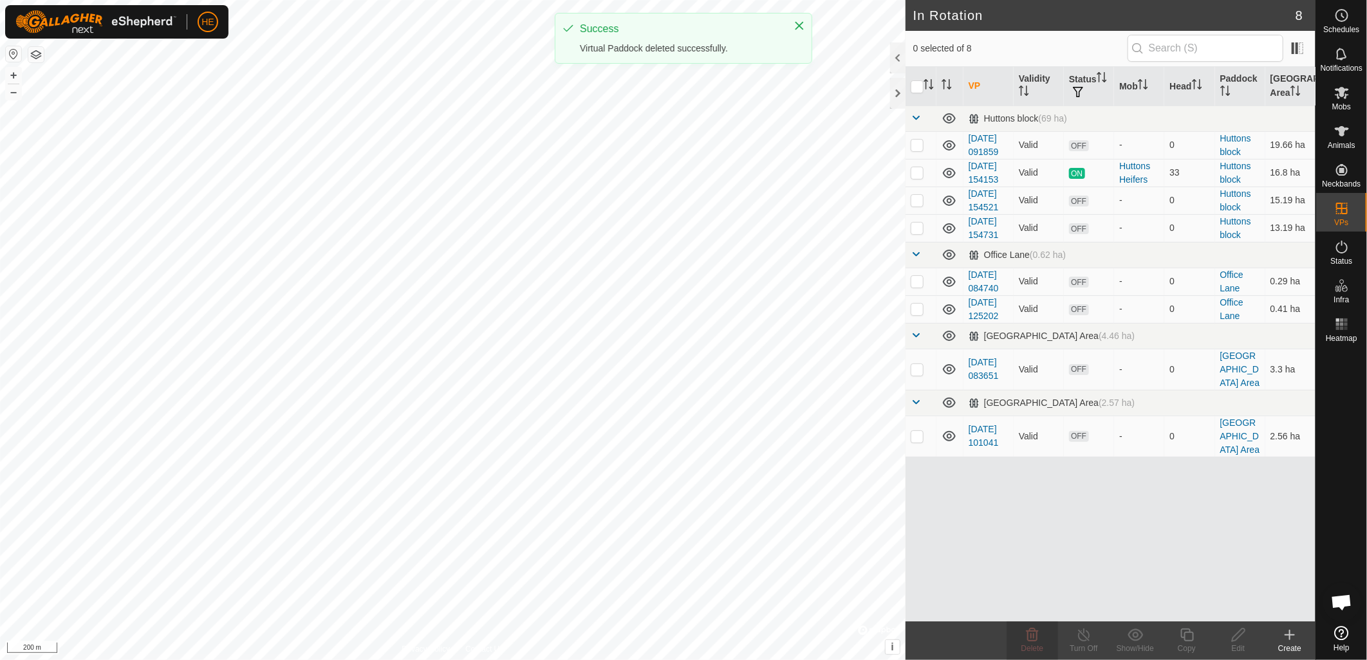
checkbox input "true"
click at [1040, 645] on span "Delete" at bounding box center [1032, 648] width 23 height 9
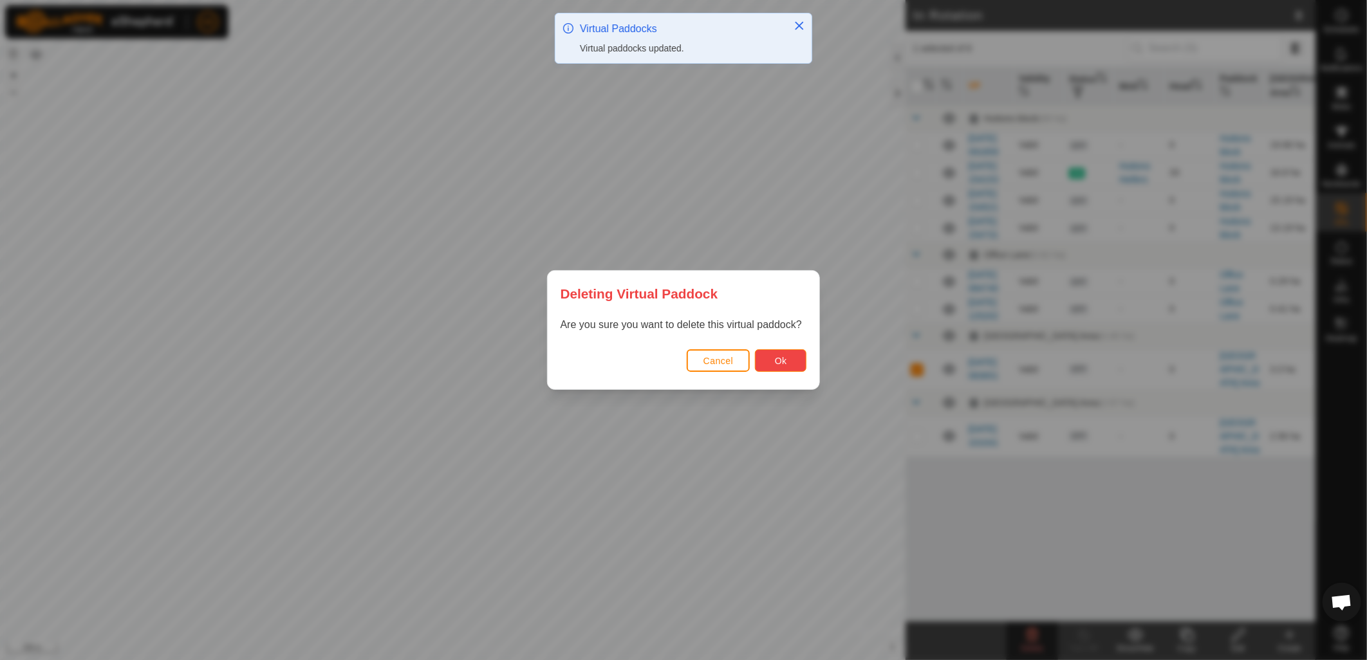
click at [796, 362] on button "Ok" at bounding box center [780, 360] width 51 height 23
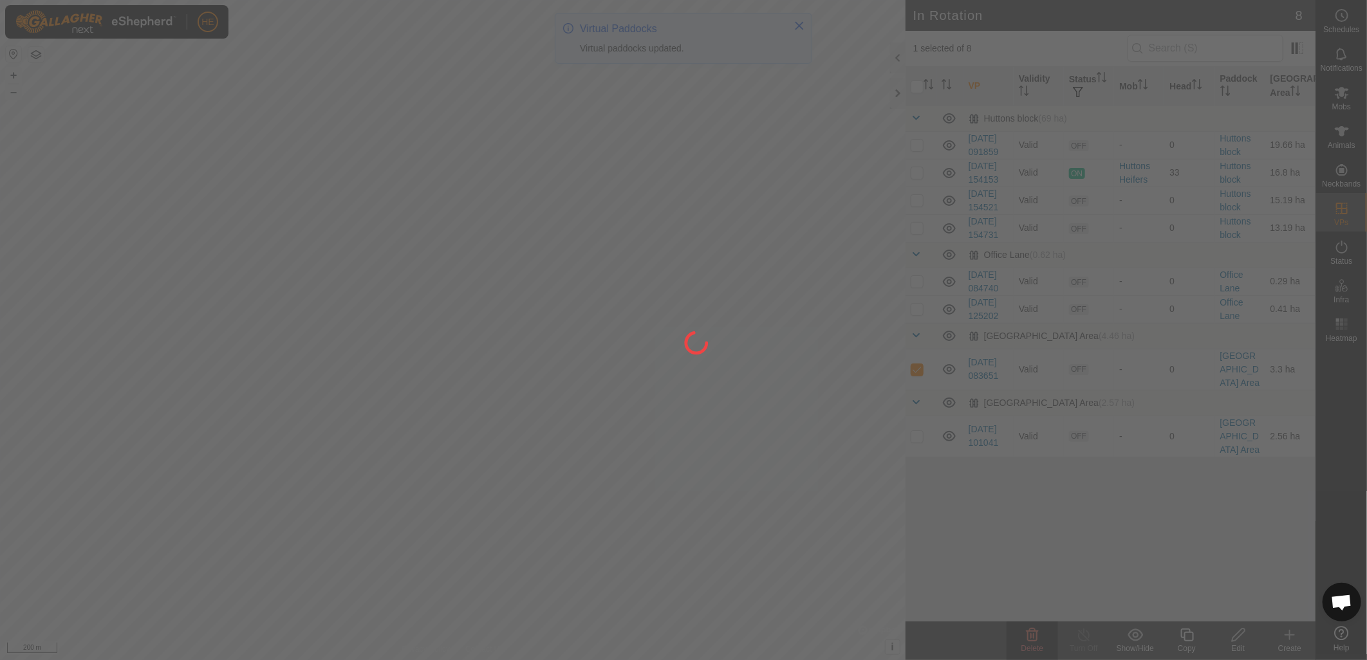
checkbox input "false"
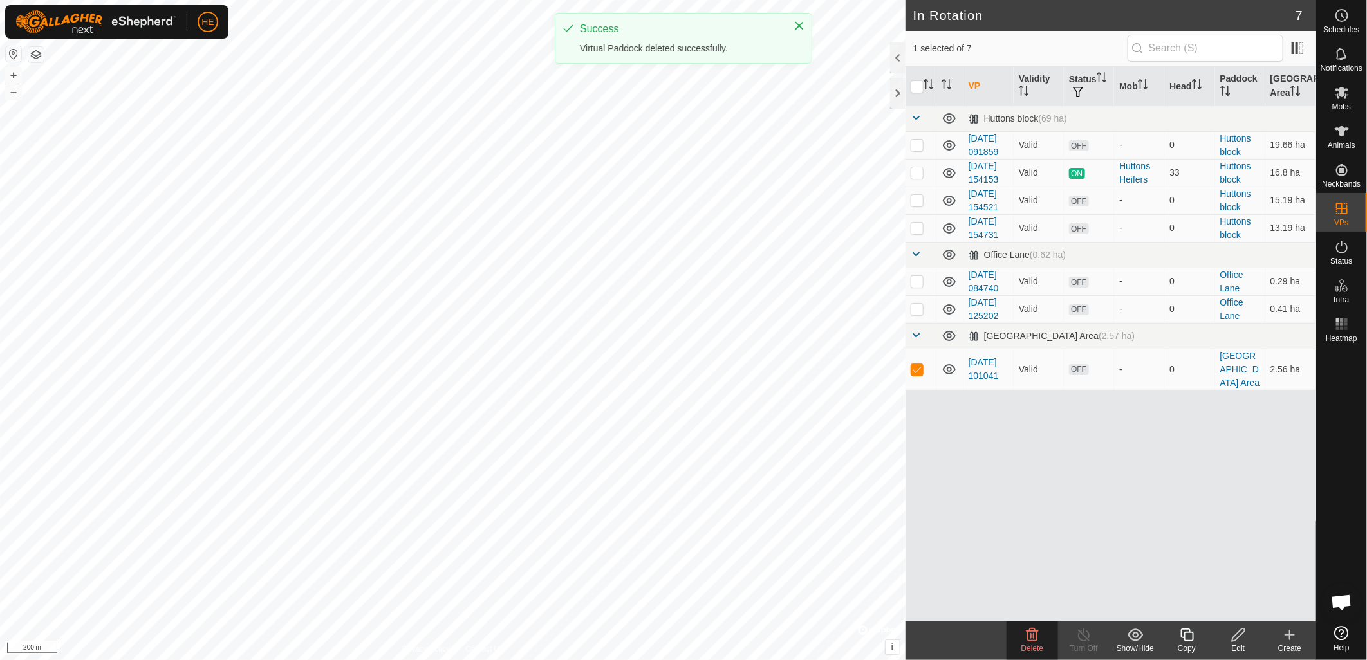
click at [1039, 642] on icon at bounding box center [1031, 634] width 15 height 15
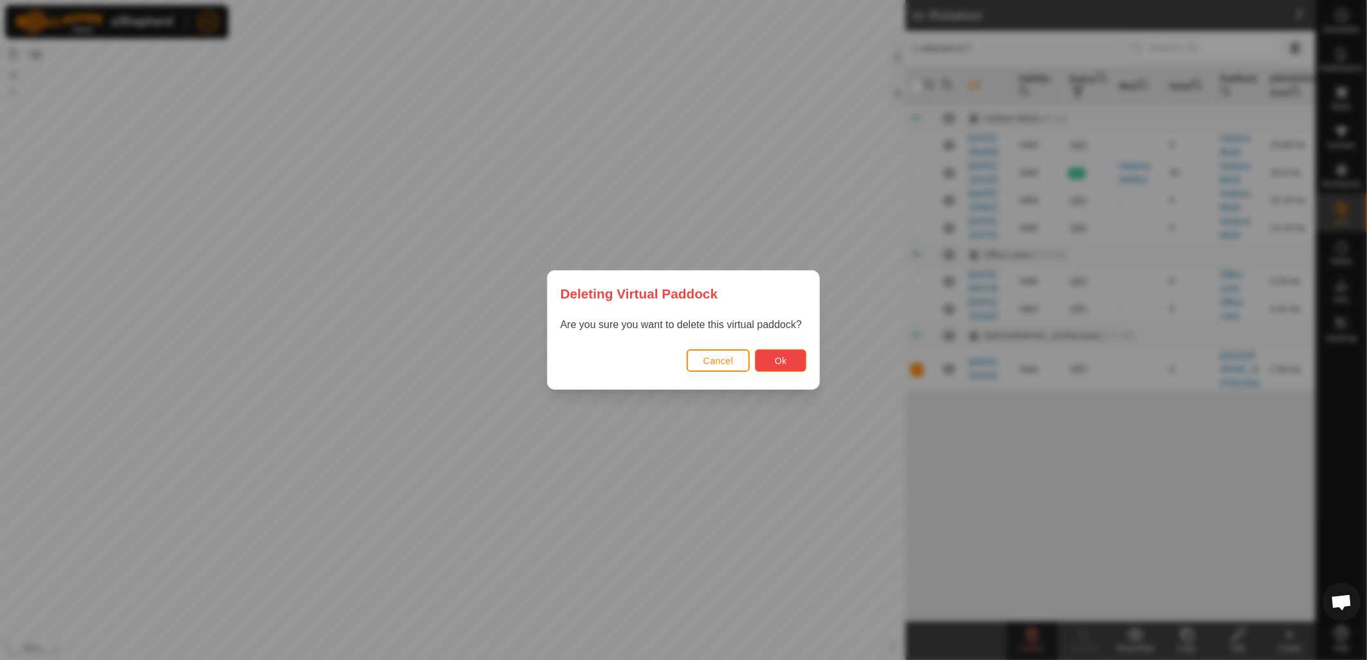
click at [789, 355] on button "Ok" at bounding box center [780, 360] width 51 height 23
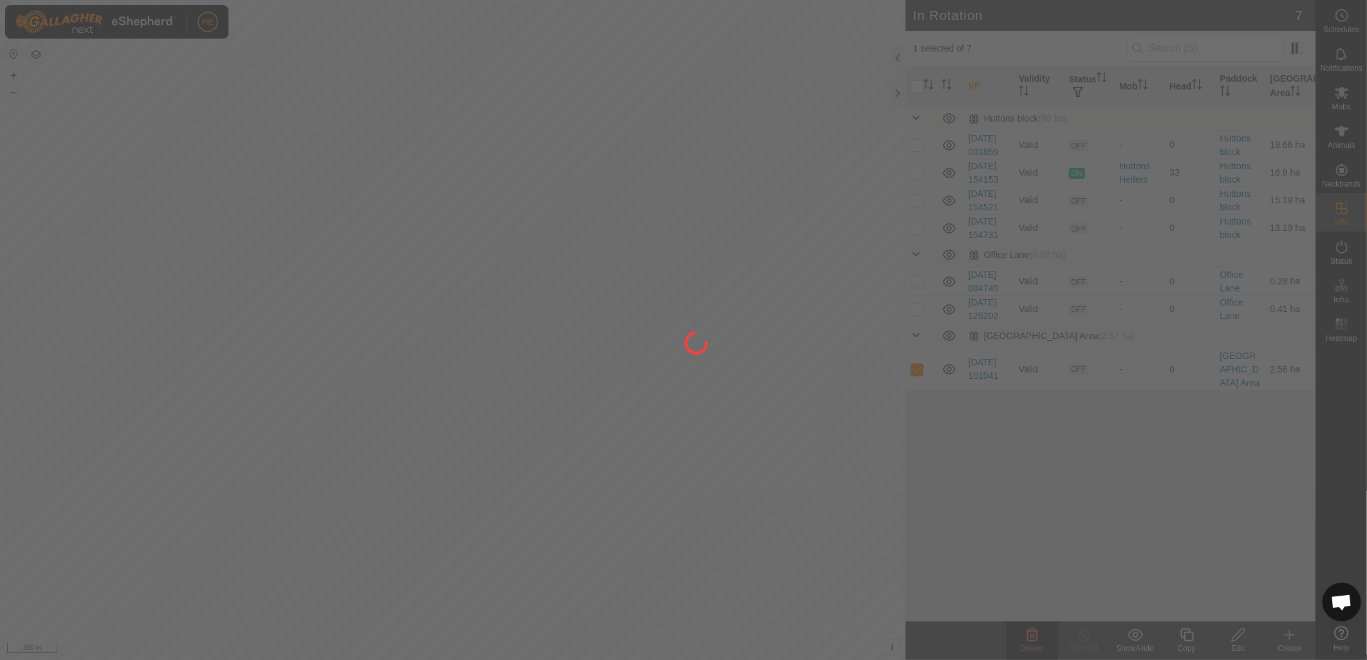
checkbox input "false"
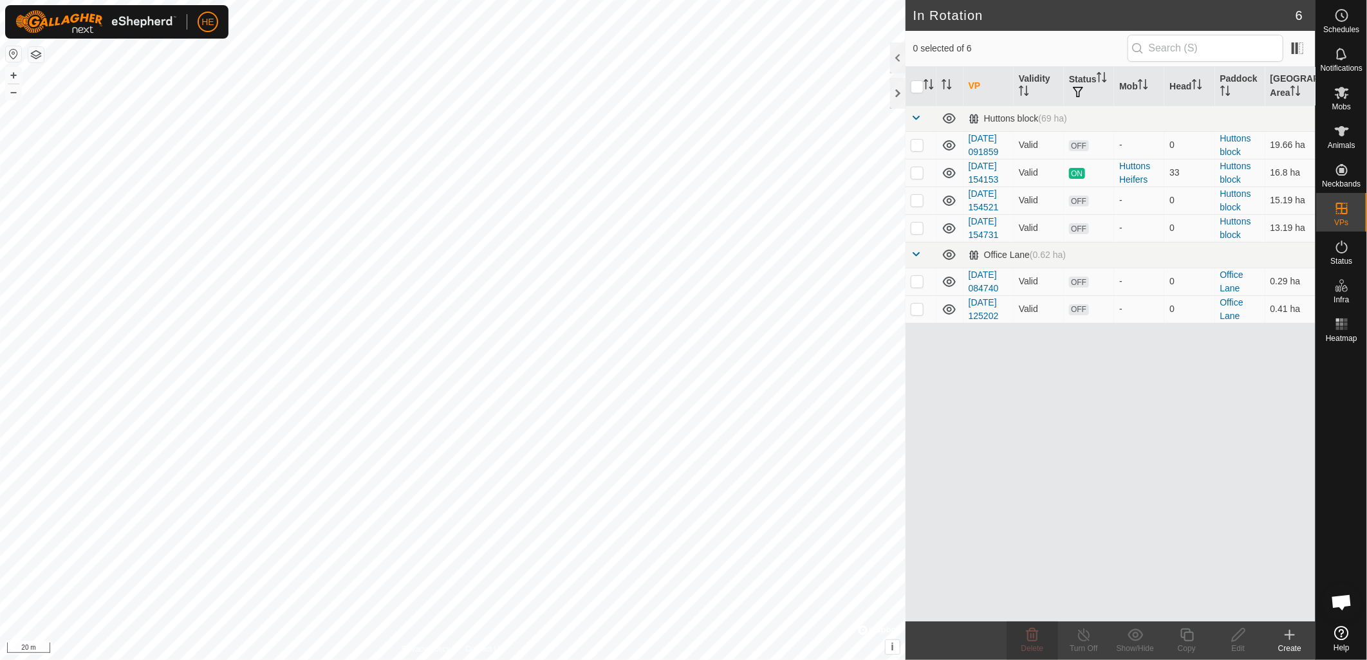
checkbox input "true"
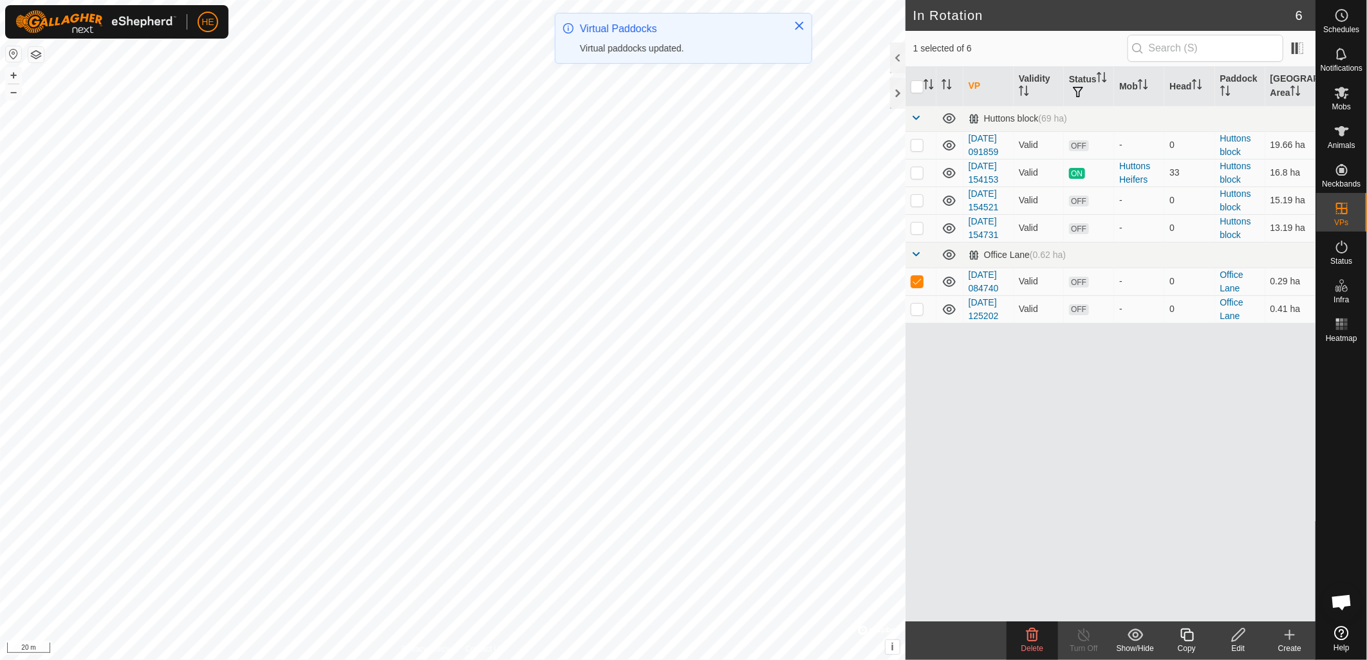
click at [1028, 634] on icon at bounding box center [1032, 635] width 12 height 13
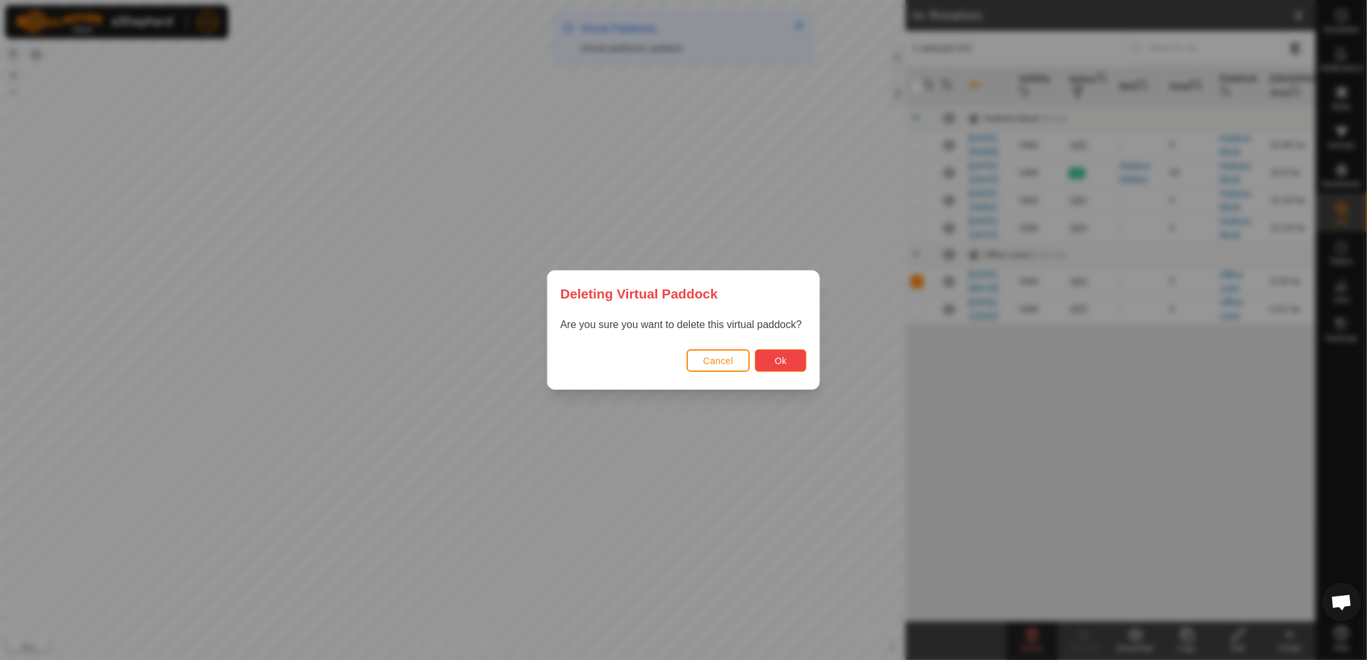
click at [800, 364] on button "Ok" at bounding box center [780, 360] width 51 height 23
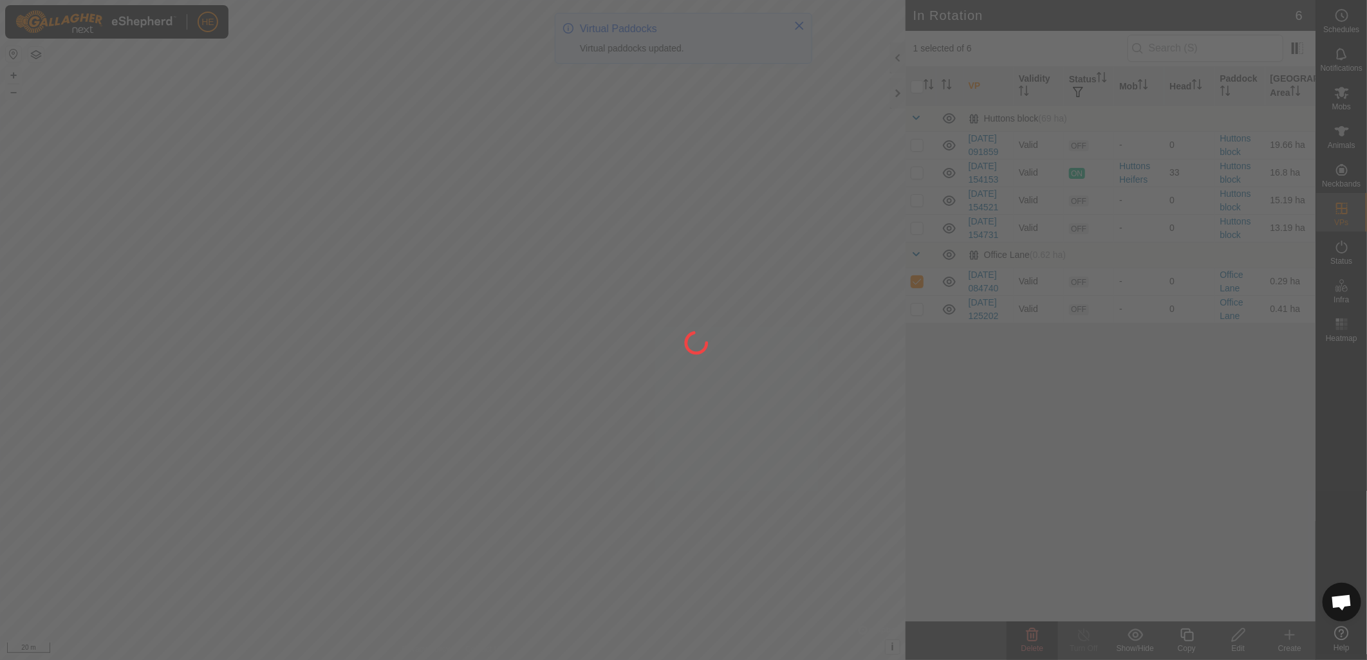
checkbox input "false"
